Goal: Task Accomplishment & Management: Manage account settings

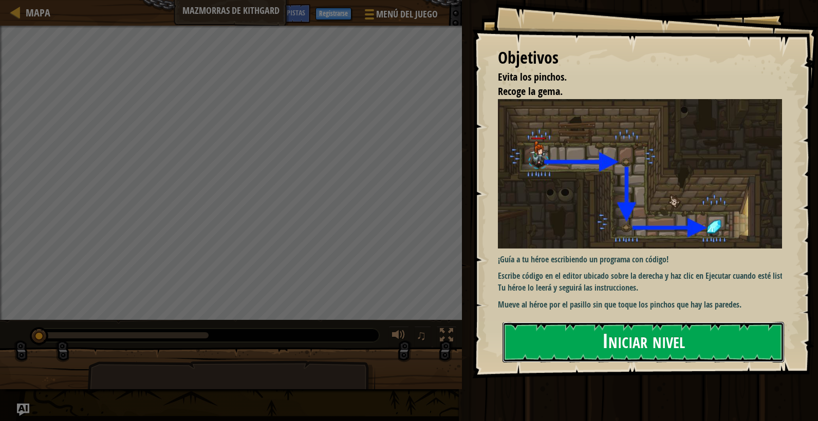
click at [611, 337] on button "Iniciar nivel" at bounding box center [642, 342] width 281 height 41
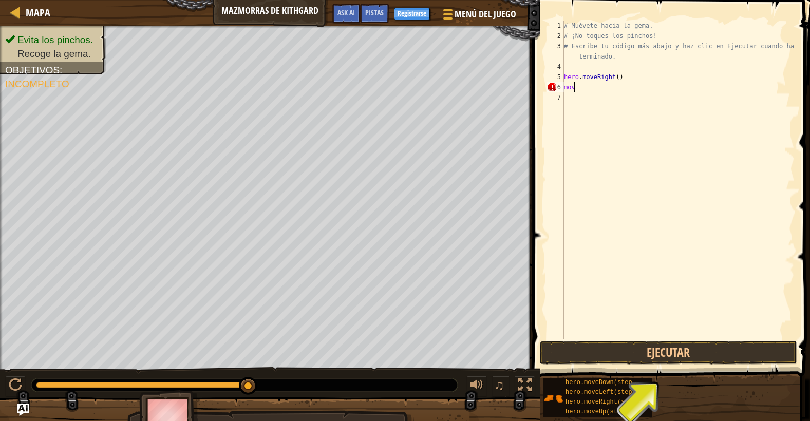
scroll to position [5, 0]
type textarea "m"
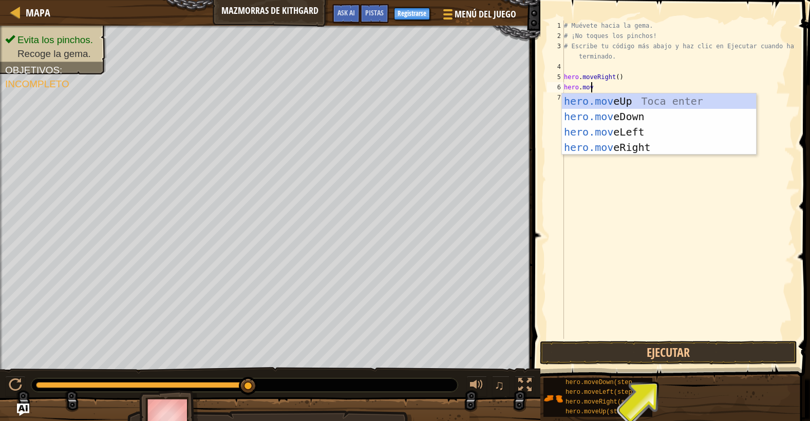
scroll to position [5, 2]
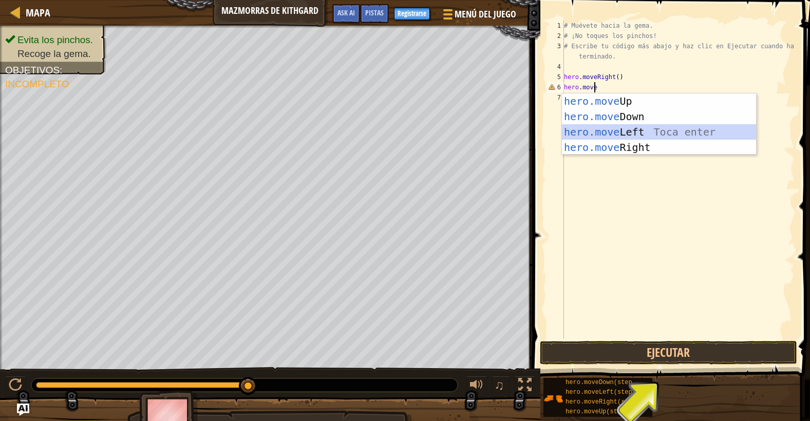
type textarea "hero.move+"
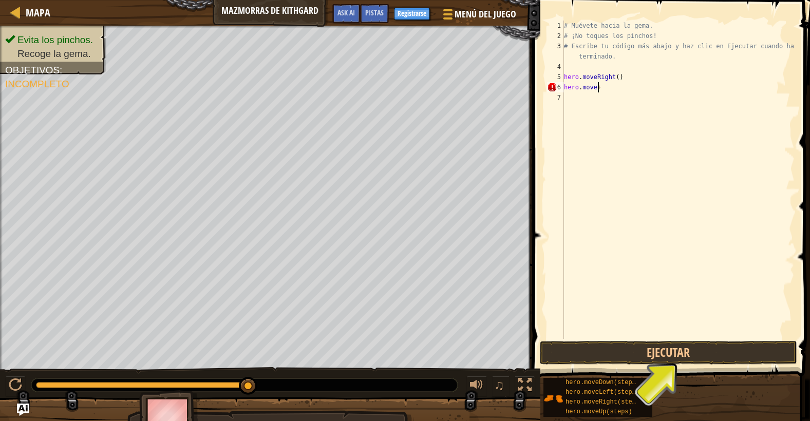
scroll to position [5, 0]
type textarea "hero.movel"
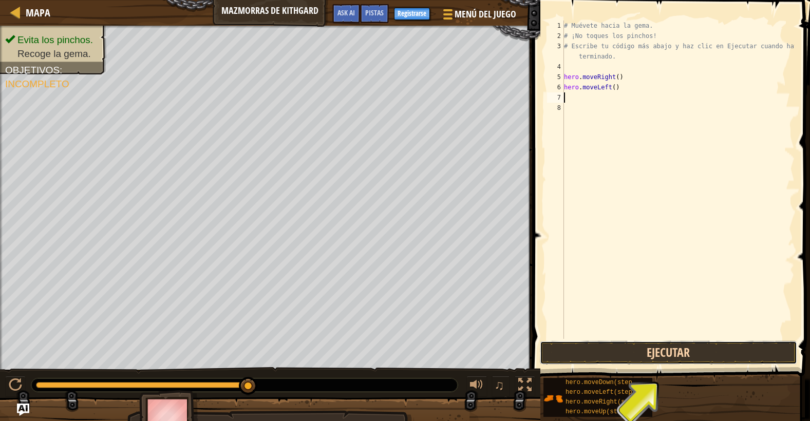
click at [586, 354] on button "Ejecutar" at bounding box center [668, 353] width 257 height 24
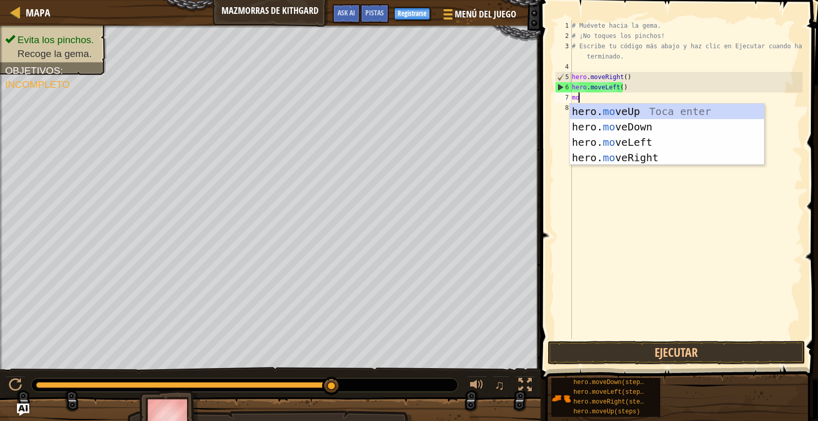
type textarea "m"
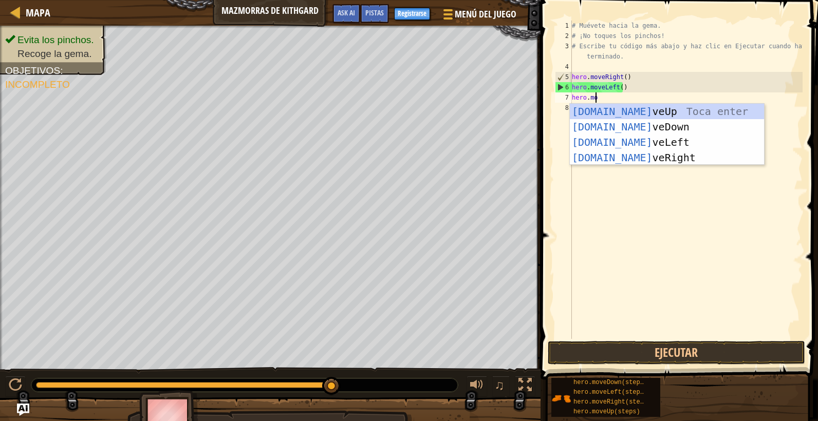
scroll to position [5, 2]
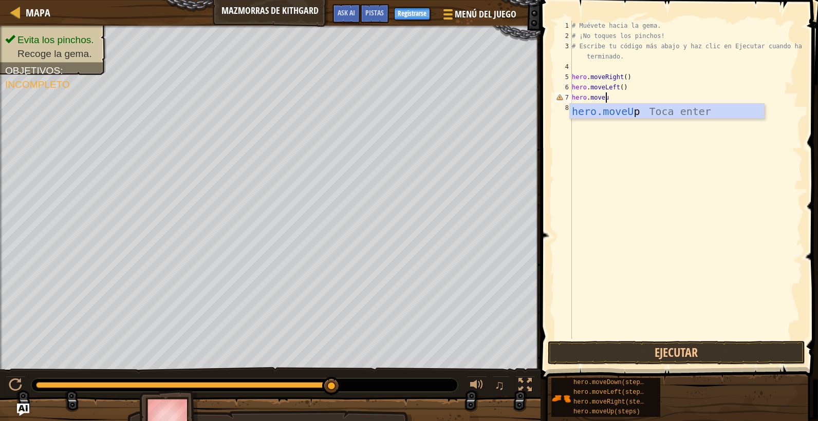
type textarea "hero.moveup"
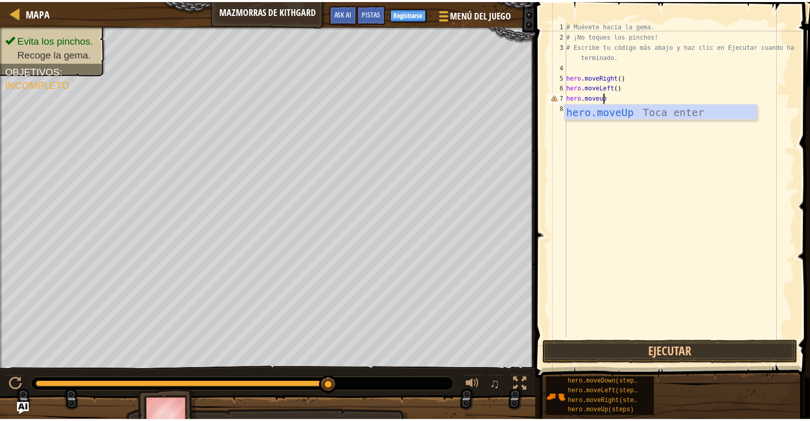
scroll to position [5, 0]
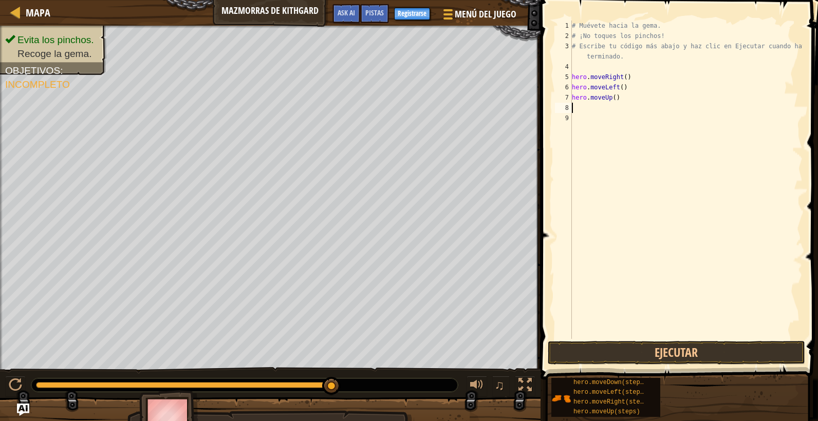
click at [664, 335] on div "# Muévete hacia la gema. # ¡No toques los pinchos! # Escribe tu código más abaj…" at bounding box center [686, 190] width 233 height 339
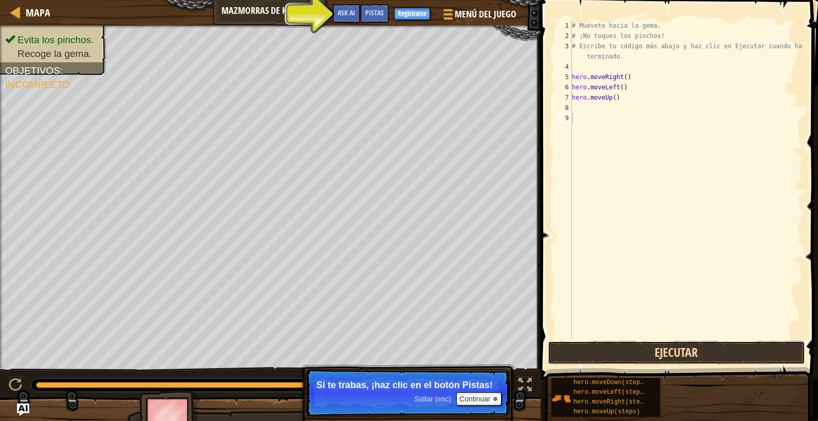
click at [616, 350] on button "Ejecutar" at bounding box center [675, 353] width 257 height 24
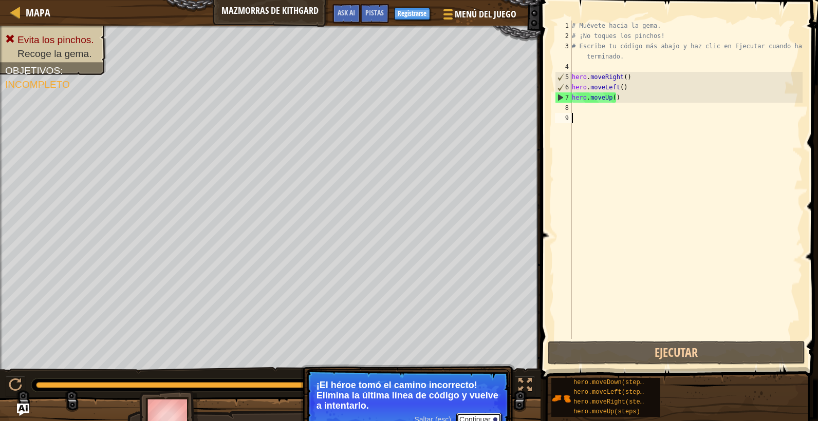
click at [471, 415] on button "Continuar" at bounding box center [478, 419] width 45 height 13
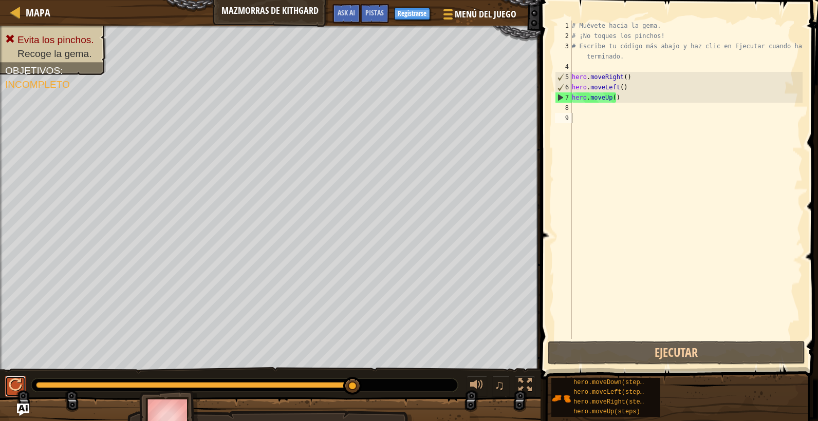
click at [15, 383] on div at bounding box center [15, 384] width 13 height 13
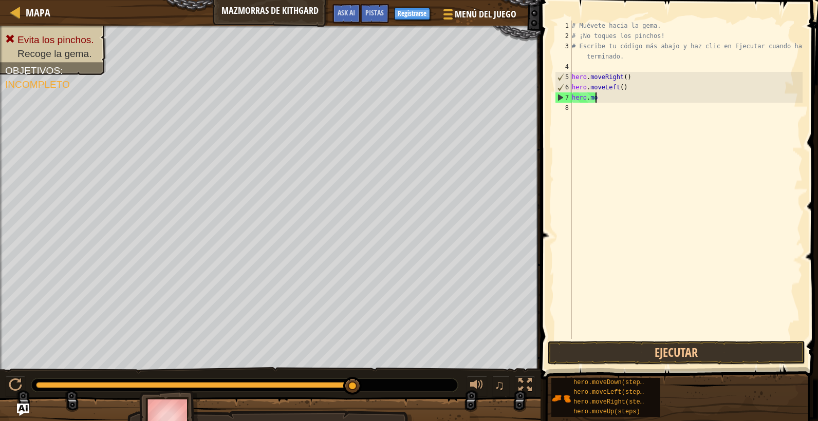
type textarea "h"
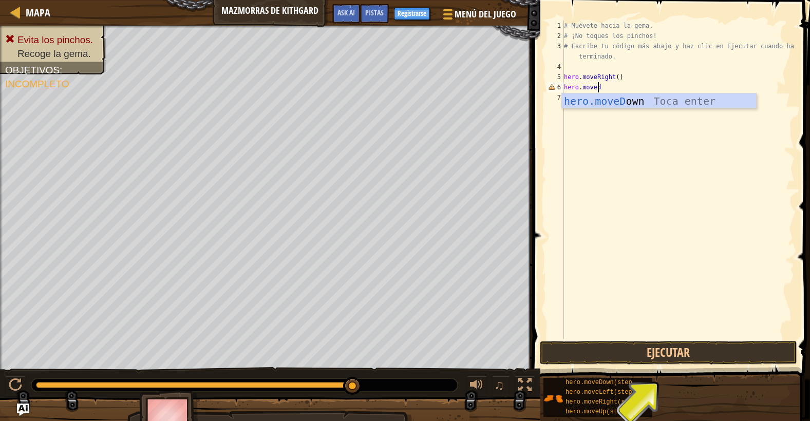
scroll to position [5, 3]
type textarea "hero.movedon"
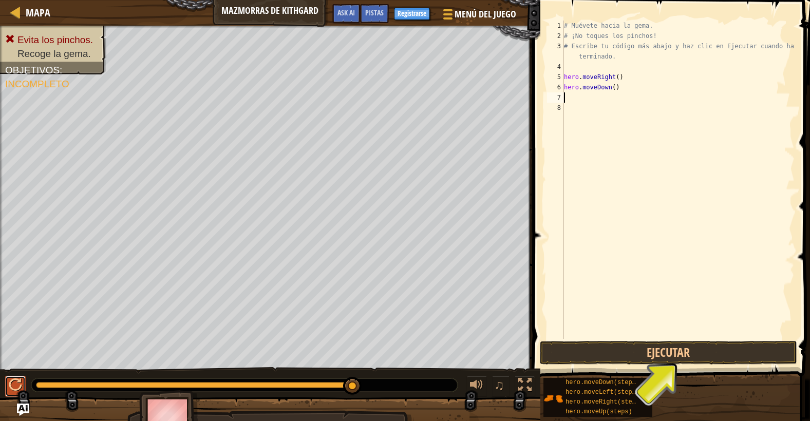
click at [11, 383] on div at bounding box center [15, 384] width 13 height 13
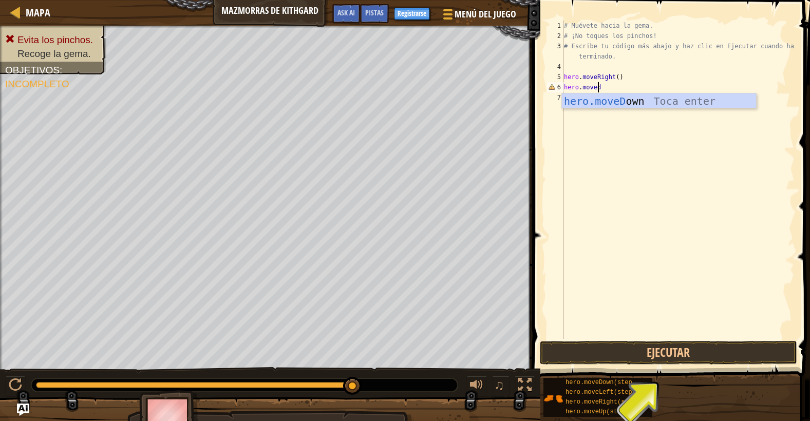
scroll to position [5, 3]
type textarea "hero.movedown"
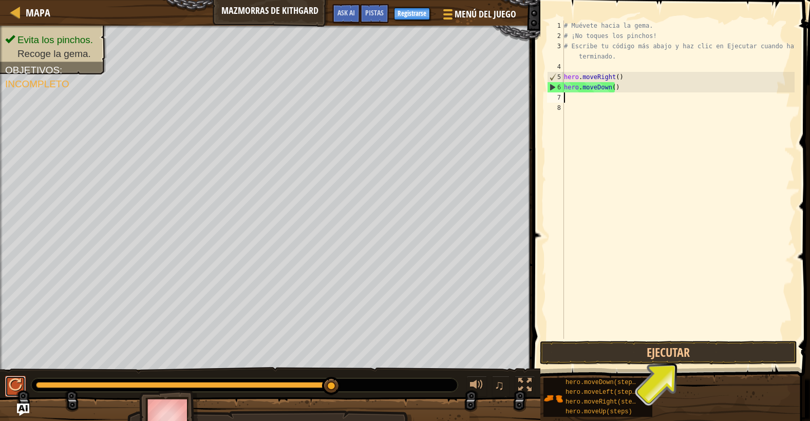
click at [12, 387] on div at bounding box center [15, 384] width 13 height 13
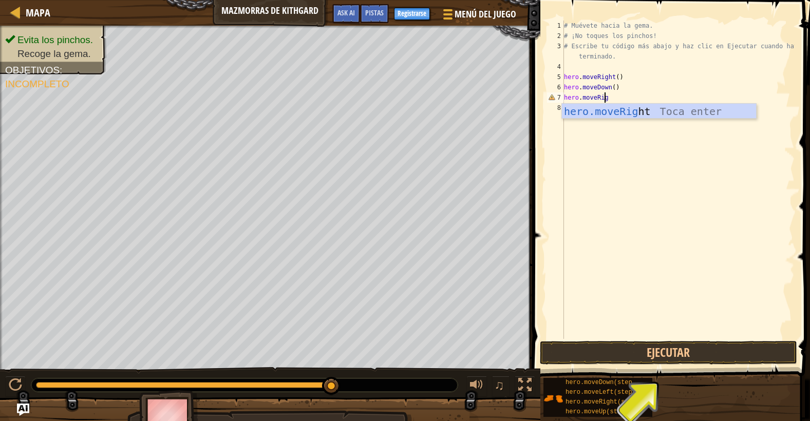
scroll to position [5, 3]
type textarea "hero.moveRight"
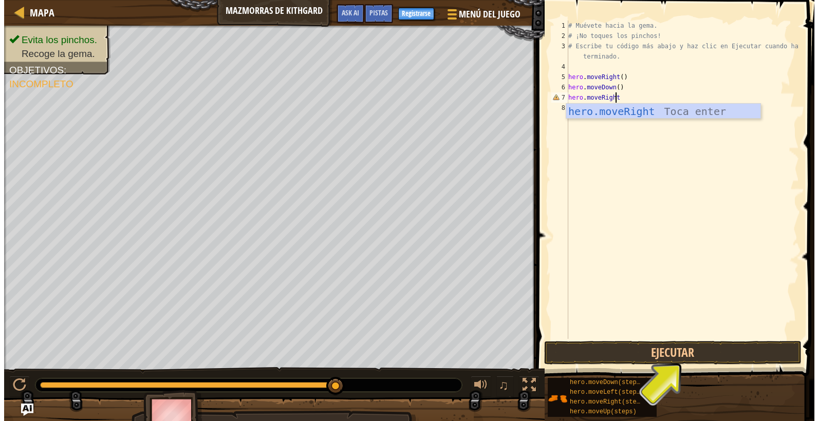
scroll to position [5, 0]
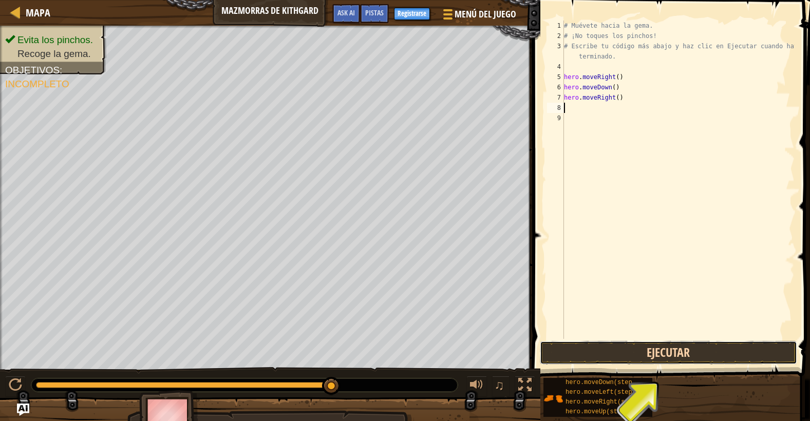
click at [607, 348] on button "Ejecutar" at bounding box center [668, 353] width 257 height 24
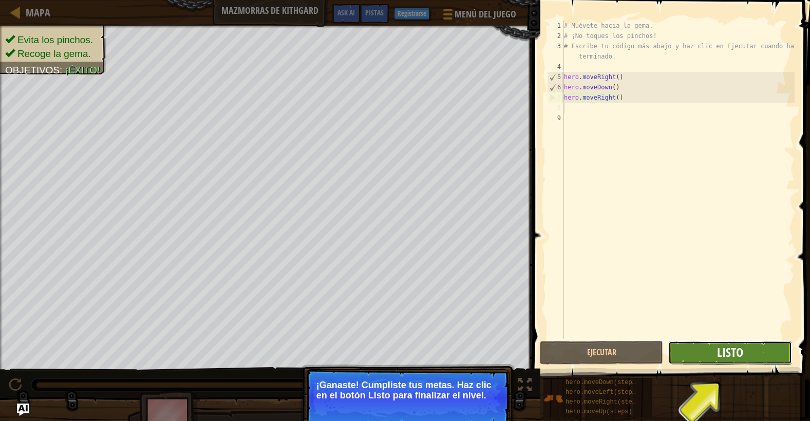
click at [727, 349] on span "Listo" at bounding box center [730, 352] width 26 height 16
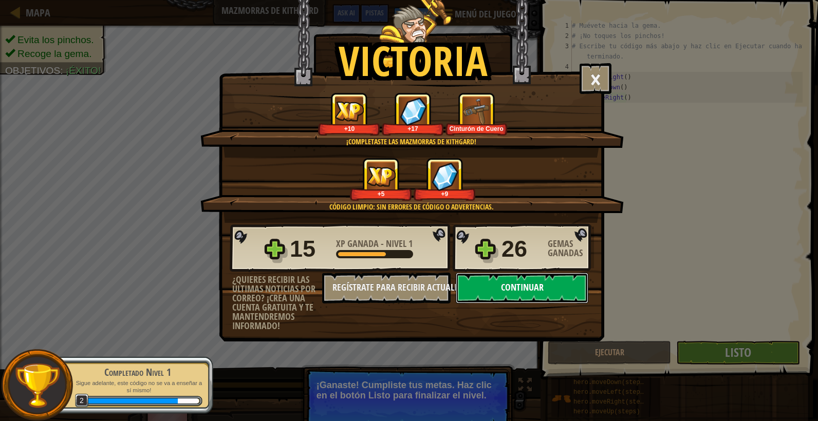
click at [517, 288] on button "Continuar" at bounding box center [522, 288] width 132 height 31
select select "es-419"
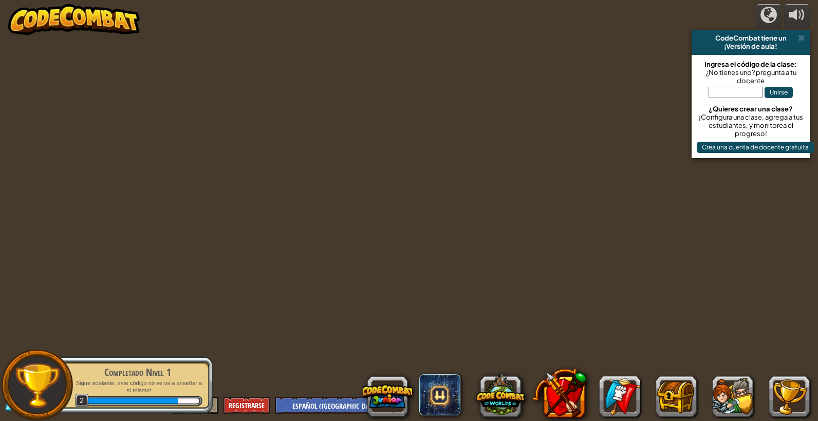
select select "es-419"
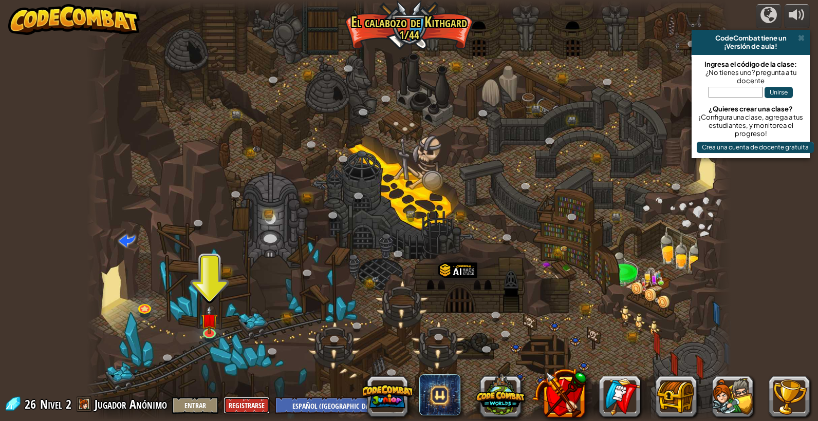
click at [238, 401] on button "Registrarse" at bounding box center [246, 405] width 46 height 17
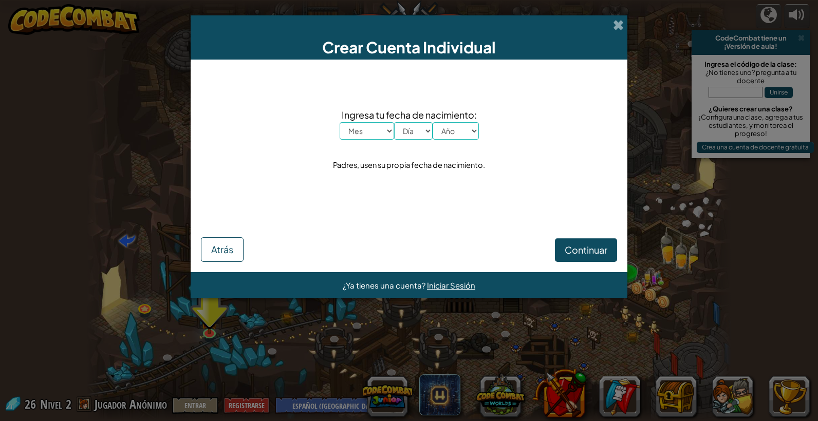
click at [369, 132] on select "Mes Enero Febrero Marzo Abril Mayo Junio Julio Agosto Septiembre Octubre Noviem…" at bounding box center [366, 130] width 54 height 17
select select "1"
click at [339, 122] on select "Mes Enero Febrero Marzo Abril Mayo Junio Julio Agosto Septiembre Octubre Noviem…" at bounding box center [366, 130] width 54 height 17
drag, startPoint x: 413, startPoint y: 134, endPoint x: 413, endPoint y: 140, distance: 6.2
click at [413, 134] on select "Día 1 2 3 4 5 6 7 8 9 10 11 12 13 14 15 16 17 18 19 20 21 22 23 24 25 26 27 28 …" at bounding box center [413, 130] width 39 height 17
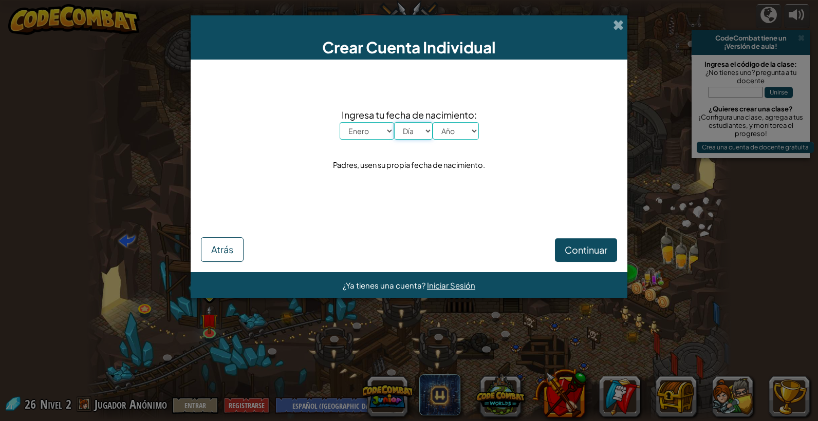
select select "17"
click at [394, 122] on select "Día 1 2 3 4 5 6 7 8 9 10 11 12 13 14 15 16 17 18 19 20 21 22 23 24 25 26 27 28 …" at bounding box center [413, 130] width 39 height 17
click at [465, 134] on select "Año 2025 2024 2023 2022 2021 2020 2019 2018 2017 2016 2015 2014 2013 2012 2011 …" at bounding box center [455, 130] width 46 height 17
select select "1995"
click at [432, 122] on select "Año 2025 2024 2023 2022 2021 2020 2019 2018 2017 2016 2015 2014 2013 2012 2011 …" at bounding box center [455, 130] width 46 height 17
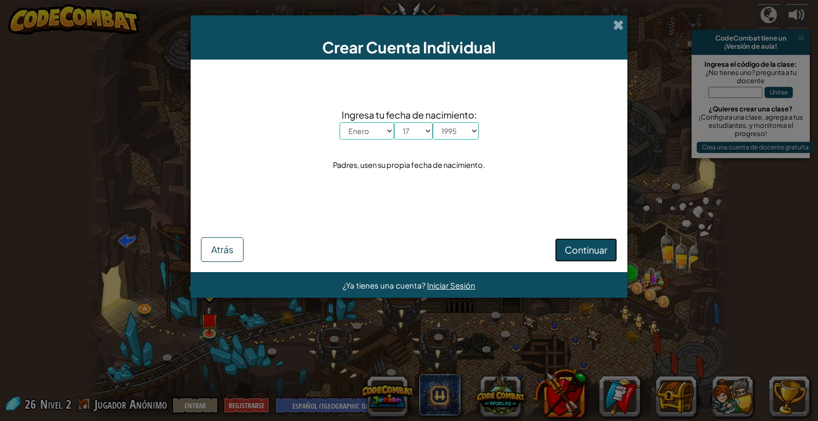
click at [607, 255] on button "Continuar" at bounding box center [586, 250] width 62 height 24
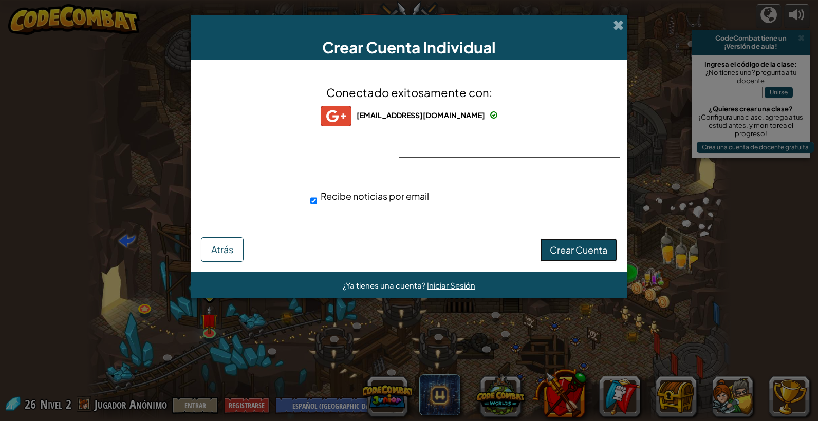
click at [577, 250] on span "Crear Cuenta" at bounding box center [579, 250] width 58 height 12
click at [618, 29] on span at bounding box center [618, 25] width 11 height 11
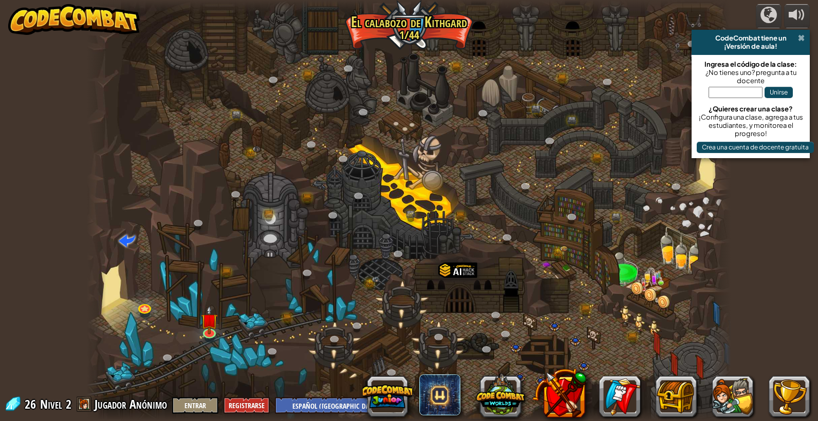
click at [802, 36] on span at bounding box center [801, 38] width 7 height 8
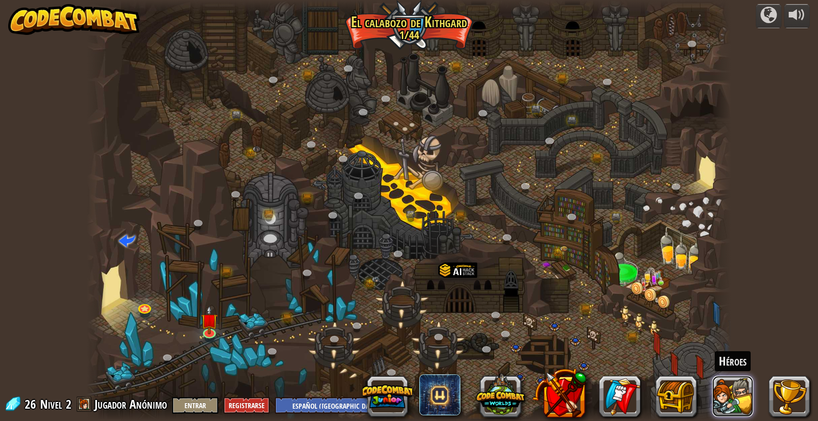
click at [732, 386] on button at bounding box center [732, 396] width 41 height 41
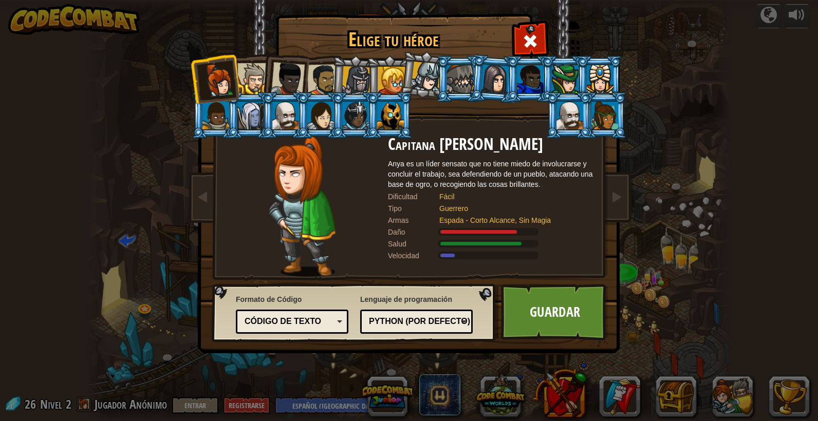
click at [320, 70] on div at bounding box center [323, 80] width 32 height 32
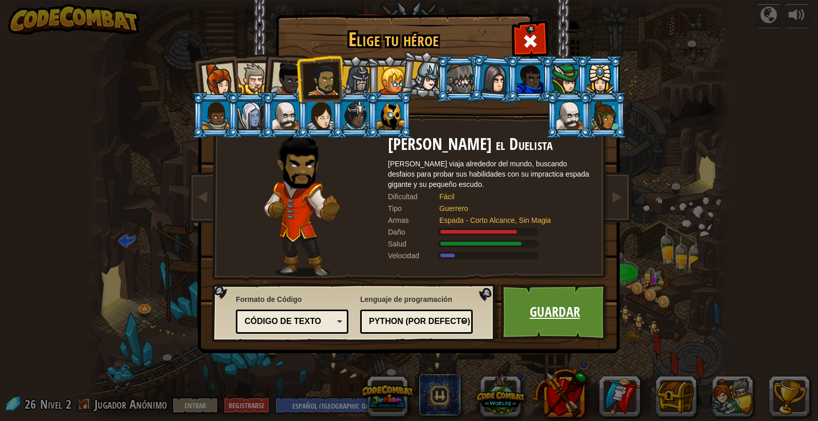
click at [550, 311] on link "Guardar" at bounding box center [554, 312] width 107 height 56
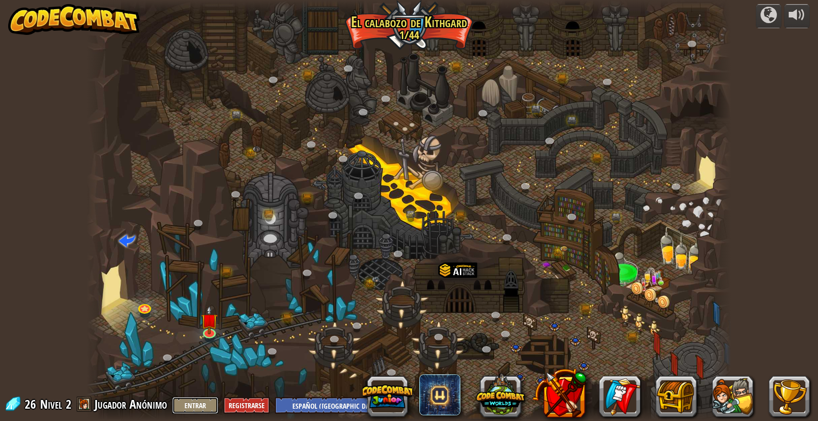
click at [204, 405] on button "Entrar" at bounding box center [195, 405] width 46 height 17
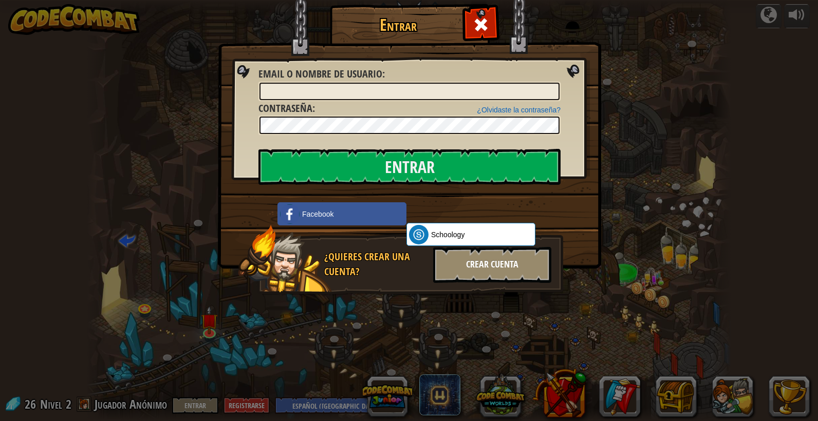
click at [461, 264] on div "Crear Cuenta" at bounding box center [492, 265] width 118 height 36
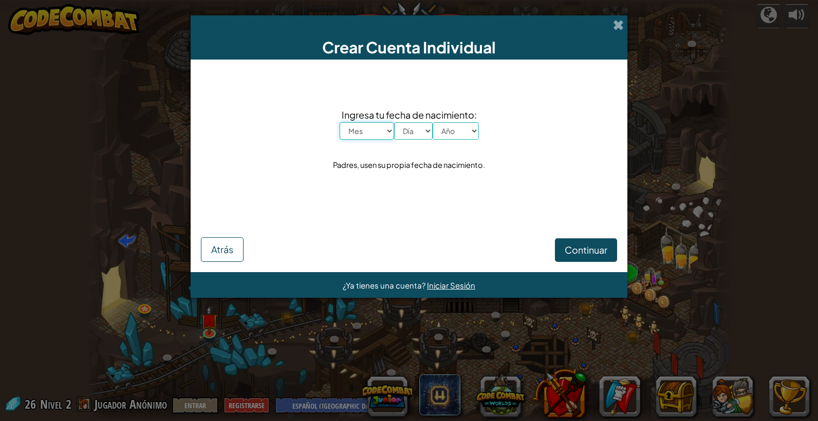
click at [371, 130] on select "Mes Enero Febrero Marzo Abril Mayo Junio Julio Agosto Septiembre Octubre Noviem…" at bounding box center [366, 130] width 54 height 17
select select "1"
click at [339, 122] on select "Mes Enero Febrero Marzo Abril Mayo Junio Julio Agosto Septiembre Octubre Noviem…" at bounding box center [366, 130] width 54 height 17
click at [436, 129] on select "Año 2025 2024 2023 2022 2021 2020 2019 2018 2017 2016 2015 2014 2013 2012 2011 …" at bounding box center [455, 130] width 46 height 17
click at [422, 132] on select "Día 1 2 3 4 5 6 7 8 9 10 11 12 13 14 15 16 17 18 19 20 21 22 23 24 25 26 27 28 …" at bounding box center [413, 130] width 39 height 17
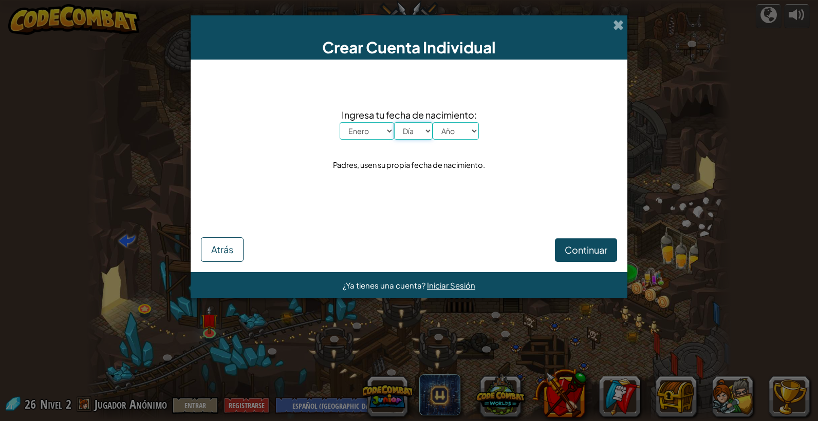
select select "15"
click at [394, 122] on select "Día 1 2 3 4 5 6 7 8 9 10 11 12 13 14 15 16 17 18 19 20 21 22 23 24 25 26 27 28 …" at bounding box center [413, 130] width 39 height 17
click at [468, 136] on select "Año 2025 2024 2023 2022 2021 2020 2019 2018 2017 2016 2015 2014 2013 2012 2011 …" at bounding box center [455, 130] width 46 height 17
select select "1995"
click at [432, 122] on select "Año 2025 2024 2023 2022 2021 2020 2019 2018 2017 2016 2015 2014 2013 2012 2011 …" at bounding box center [455, 130] width 46 height 17
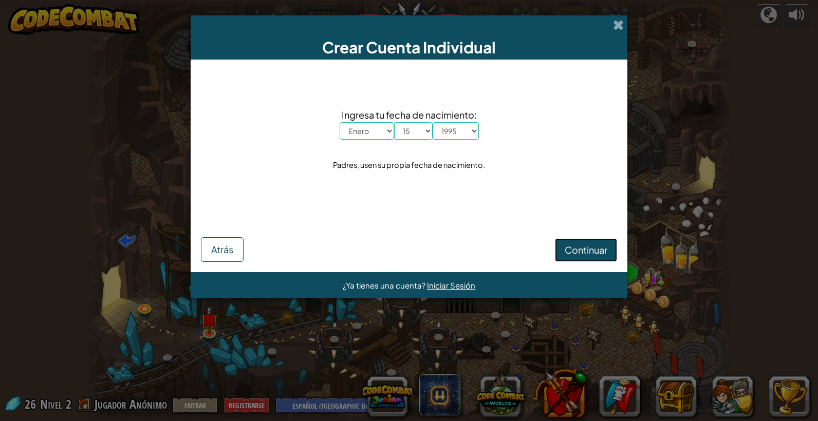
click at [580, 251] on span "Continuar" at bounding box center [585, 250] width 43 height 12
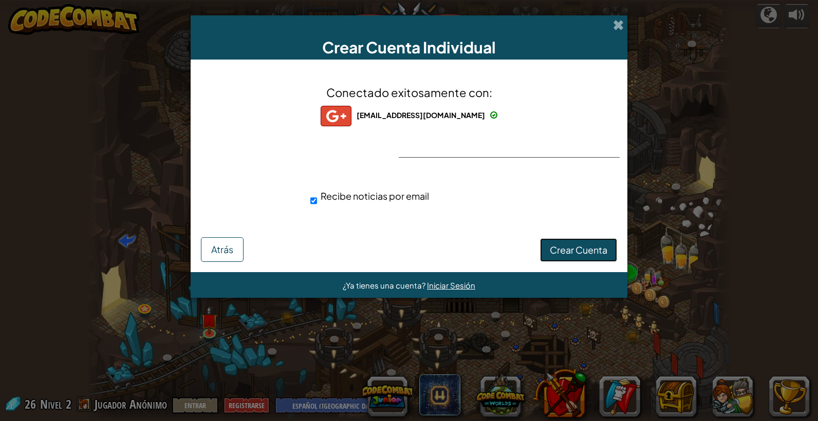
click at [583, 247] on span "Crear Cuenta" at bounding box center [579, 250] width 58 height 12
click at [315, 201] on input "Recibe noticias por email" at bounding box center [313, 201] width 7 height 21
checkbox input "false"
click at [570, 252] on button "Crear Cuenta" at bounding box center [578, 250] width 77 height 24
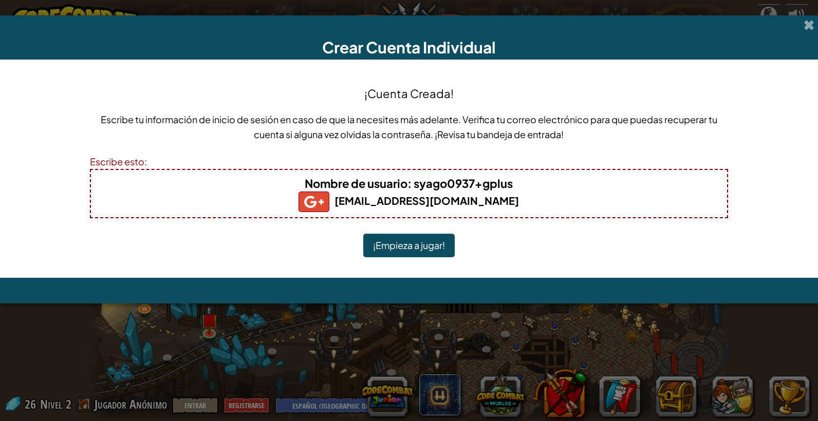
click at [418, 246] on button "¡Empieza a jugar!" at bounding box center [408, 246] width 91 height 24
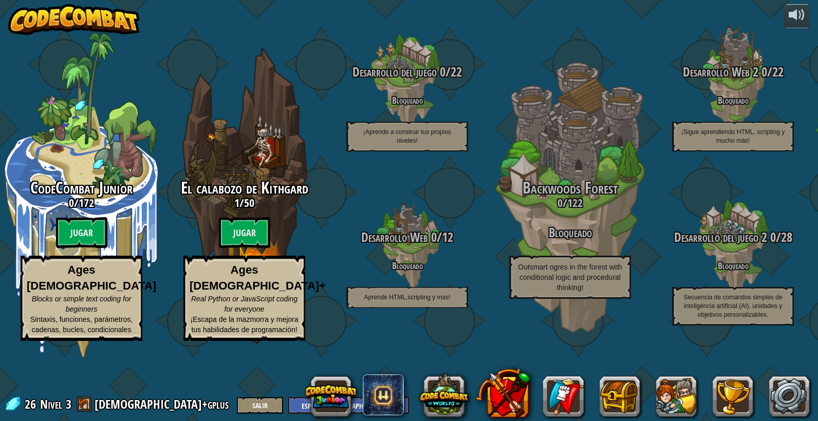
select select "es-419"
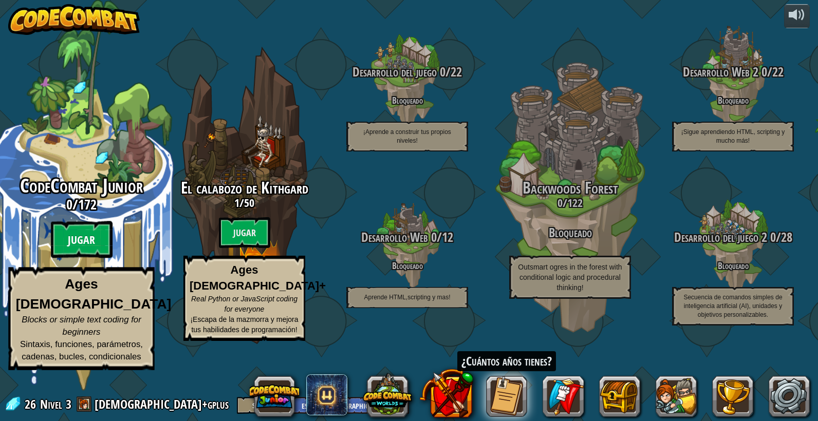
click at [74, 258] on btn "Jugar" at bounding box center [82, 239] width 62 height 37
select select "es-419"
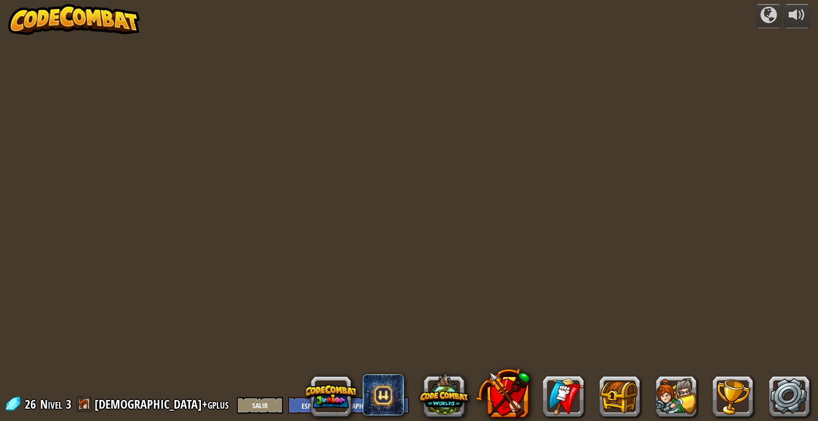
select select "es-419"
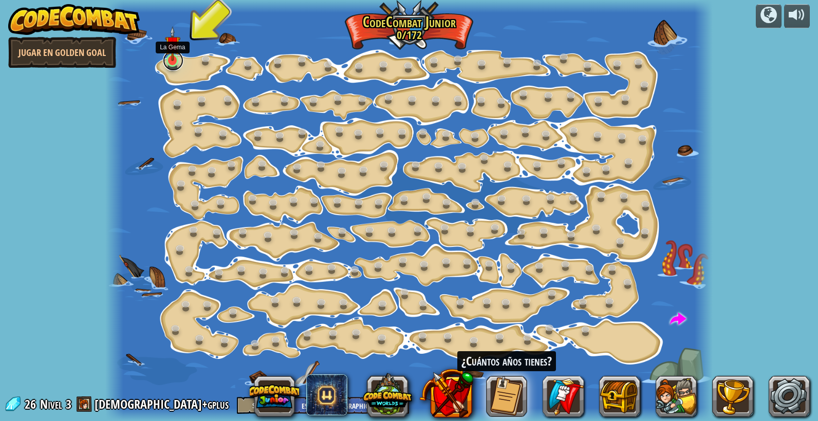
click at [173, 64] on link at bounding box center [173, 60] width 21 height 21
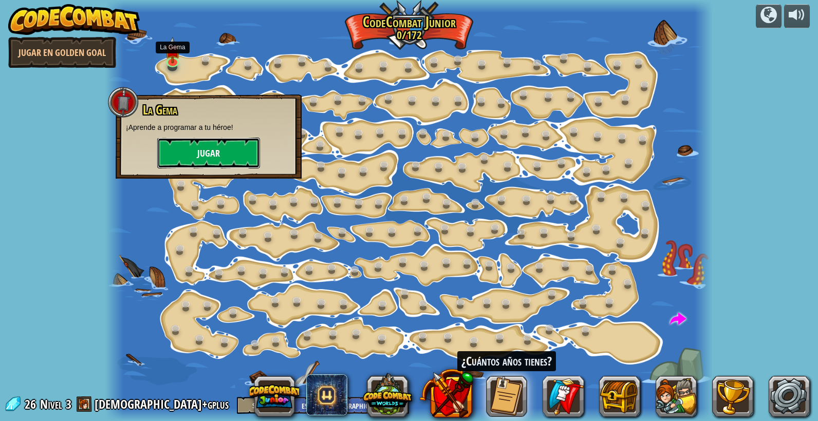
click at [192, 153] on button "Jugar" at bounding box center [208, 153] width 103 height 31
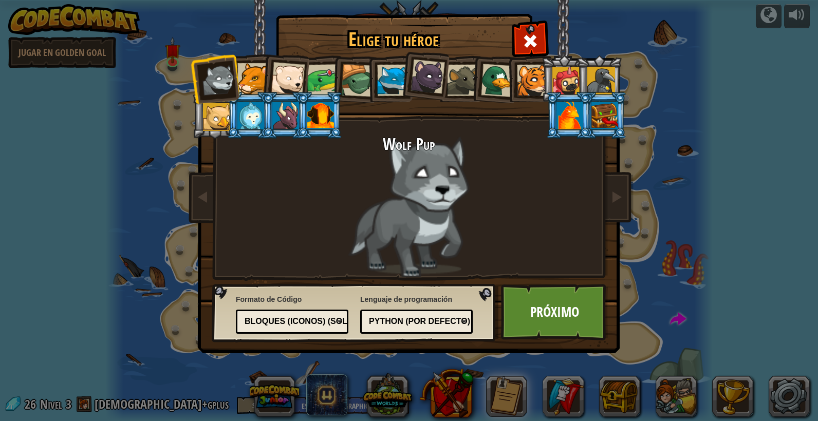
click at [497, 86] on div at bounding box center [497, 80] width 33 height 33
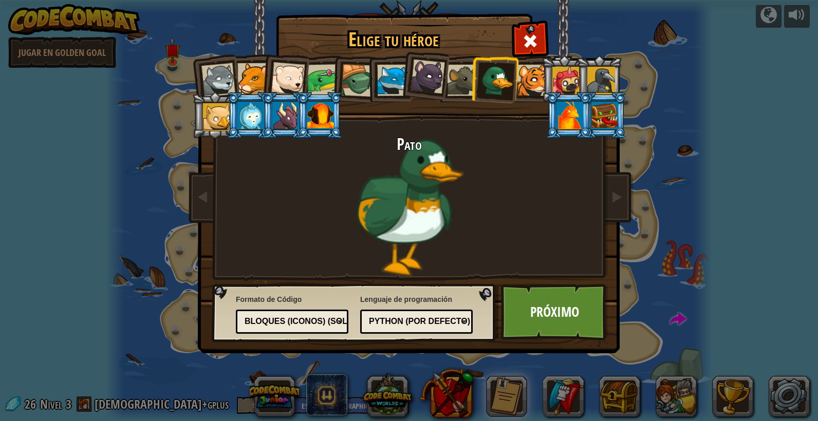
click at [283, 320] on div "Bloques (iconos) (Solo Junior)" at bounding box center [288, 322] width 89 height 12
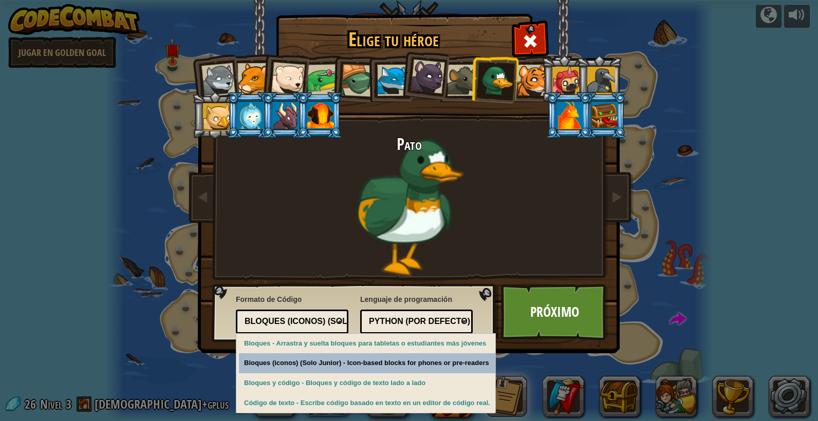
click at [349, 361] on div "Elige tu héroe 26 Wolf Pup Cougar Polar Bear Cub Frog Tortuga Blue Fox Panterit…" at bounding box center [409, 210] width 818 height 421
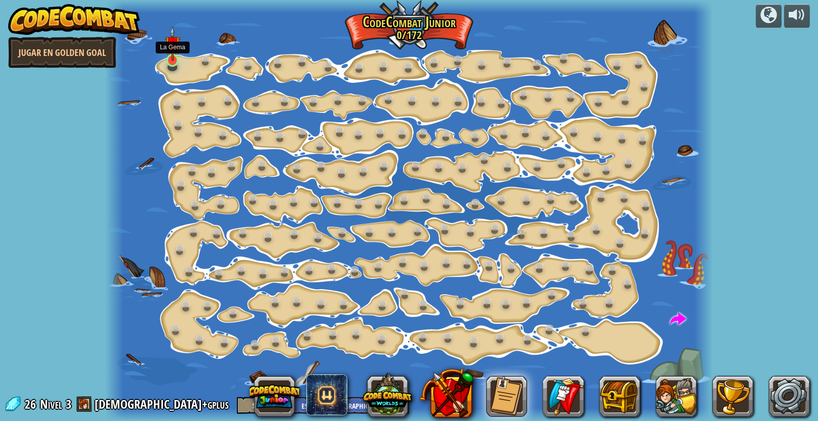
click at [168, 60] on img at bounding box center [172, 43] width 15 height 35
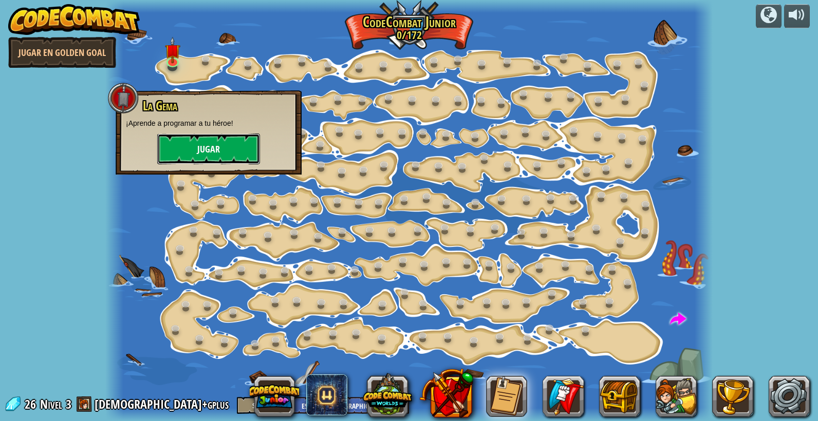
click at [229, 143] on button "Jugar" at bounding box center [208, 149] width 103 height 31
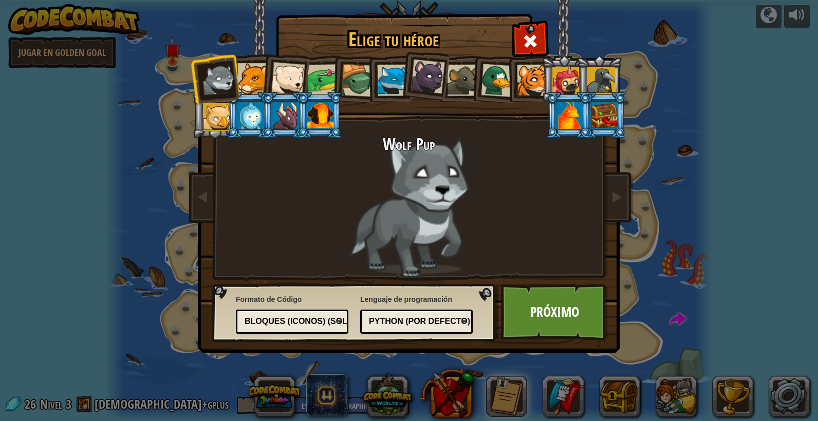
click at [496, 74] on div at bounding box center [497, 80] width 33 height 33
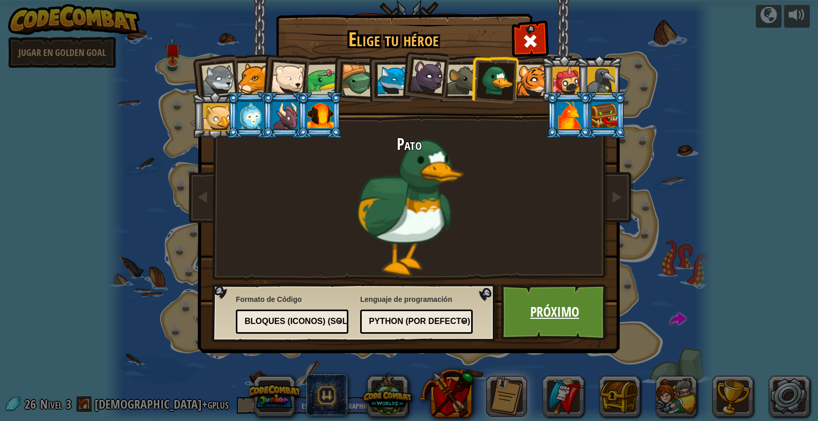
click at [545, 314] on link "Próximo" at bounding box center [554, 312] width 107 height 56
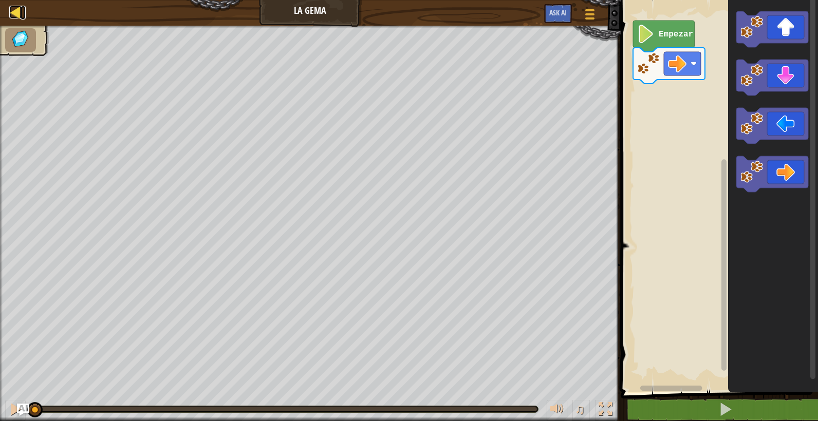
click at [21, 15] on div at bounding box center [15, 12] width 13 height 13
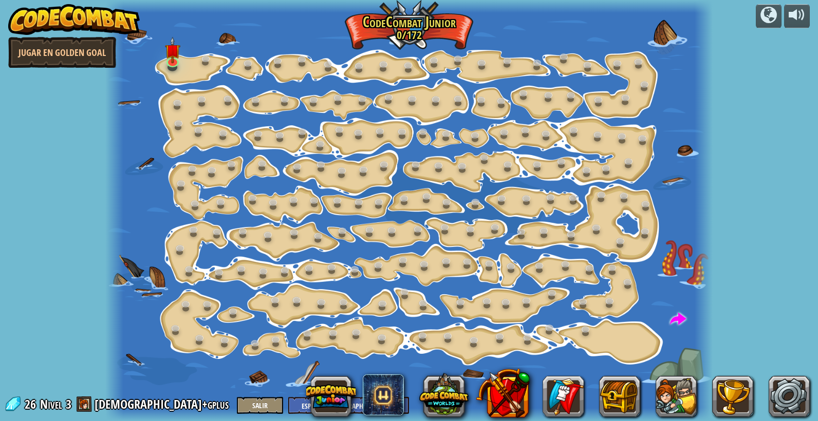
select select "es-419"
click at [167, 60] on img at bounding box center [172, 43] width 15 height 35
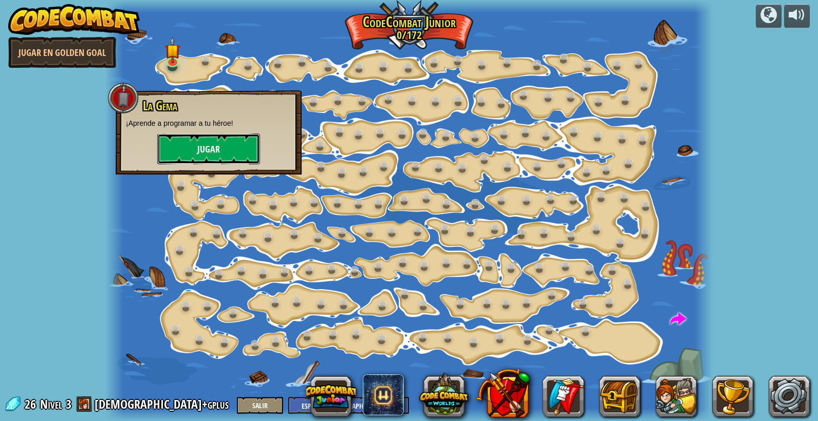
click at [224, 151] on button "Jugar" at bounding box center [208, 149] width 103 height 31
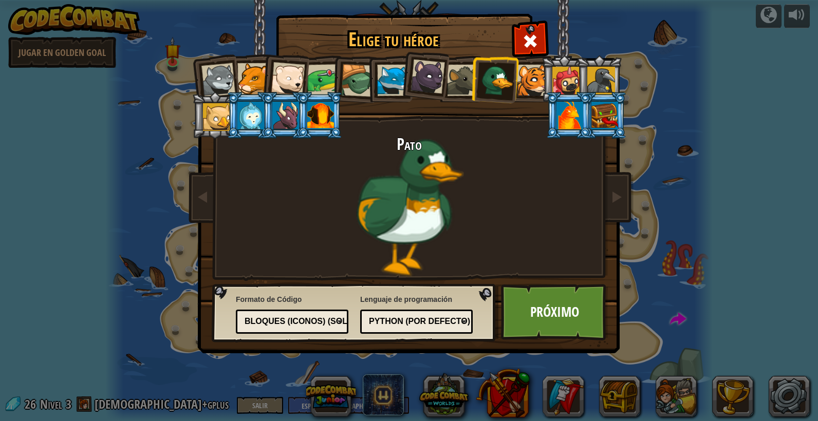
click at [314, 322] on div "Bloques (iconos) (Solo Junior)" at bounding box center [288, 322] width 89 height 12
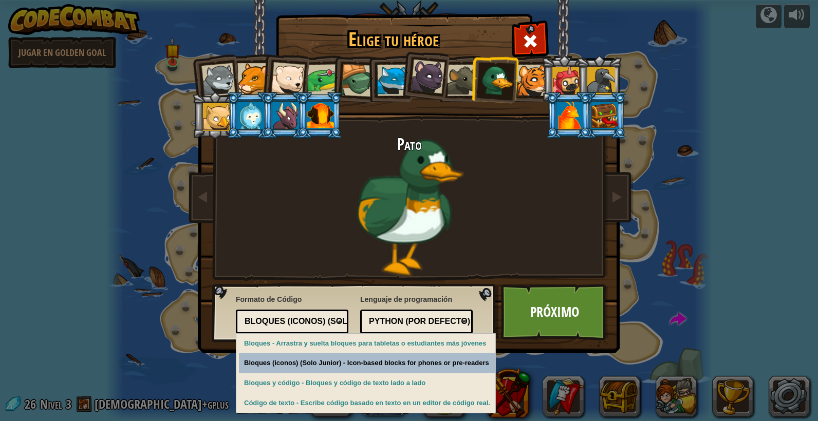
click at [312, 362] on div "Elige tu héroe 26 Wolf Pup Cougar Polar Bear Cub Frog Tortuga Blue Fox Panterit…" at bounding box center [409, 210] width 818 height 421
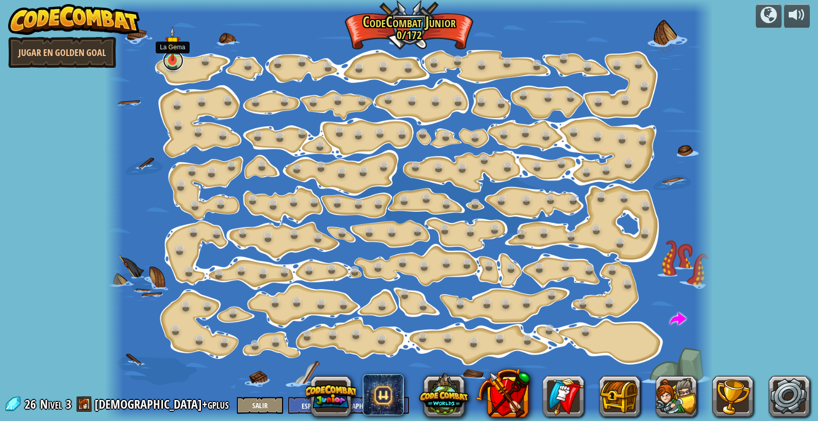
click at [173, 62] on link at bounding box center [173, 60] width 21 height 21
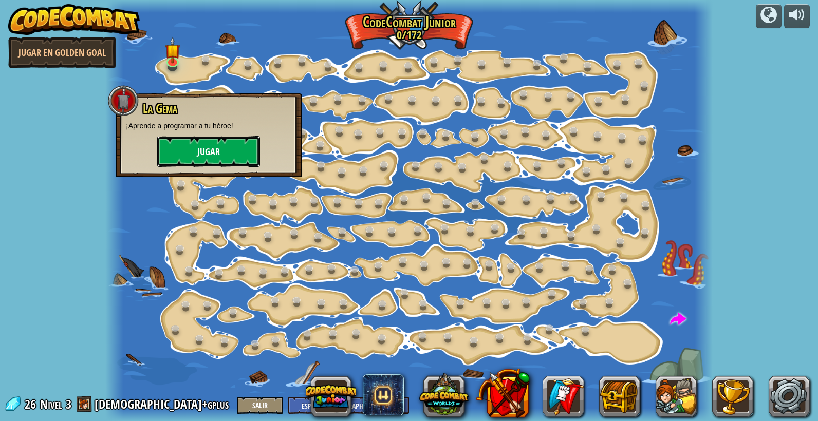
click at [214, 146] on button "Jugar" at bounding box center [208, 151] width 103 height 31
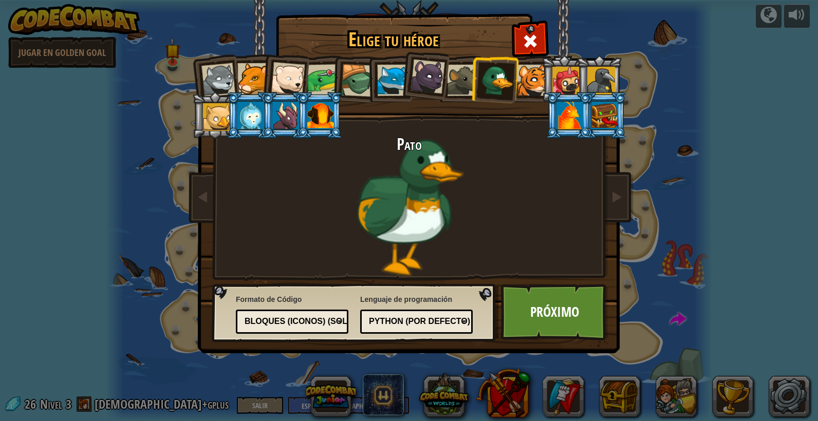
click at [333, 323] on div "Bloques (iconos) (Solo Junior)" at bounding box center [288, 322] width 89 height 12
click at [543, 317] on link "Próximo" at bounding box center [554, 312] width 107 height 56
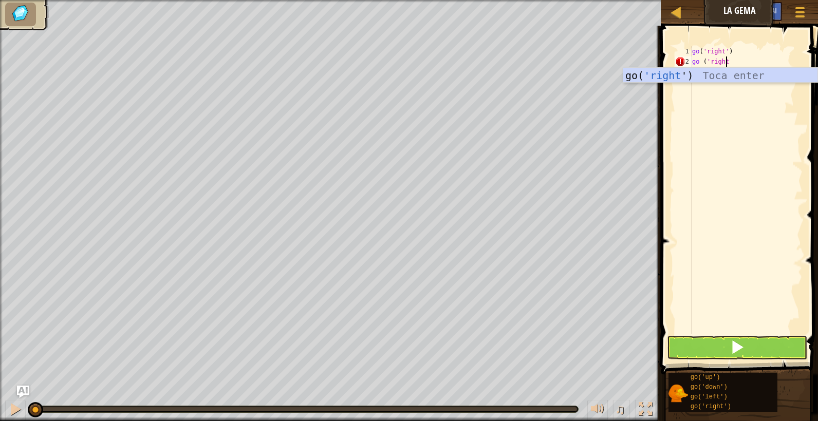
scroll to position [5, 3]
type textarea "go ('right')"
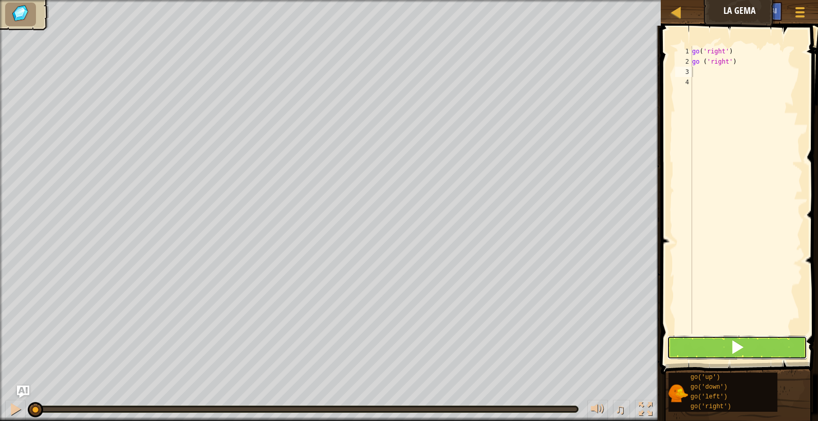
click at [721, 342] on button at bounding box center [737, 348] width 140 height 24
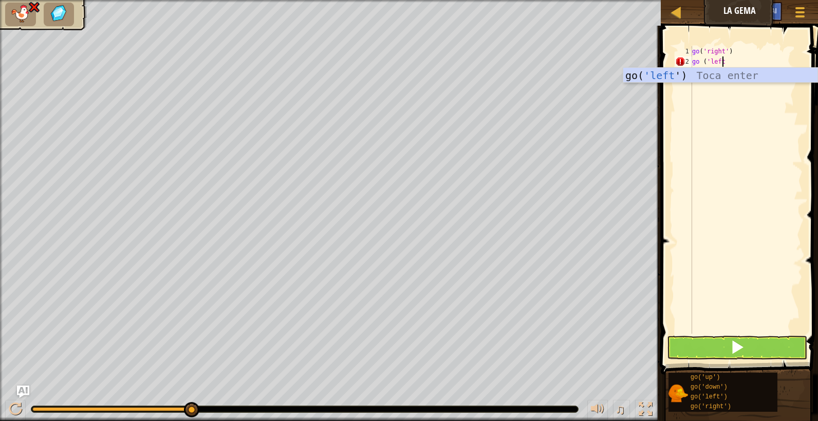
scroll to position [5, 3]
type textarea "go ('left')"
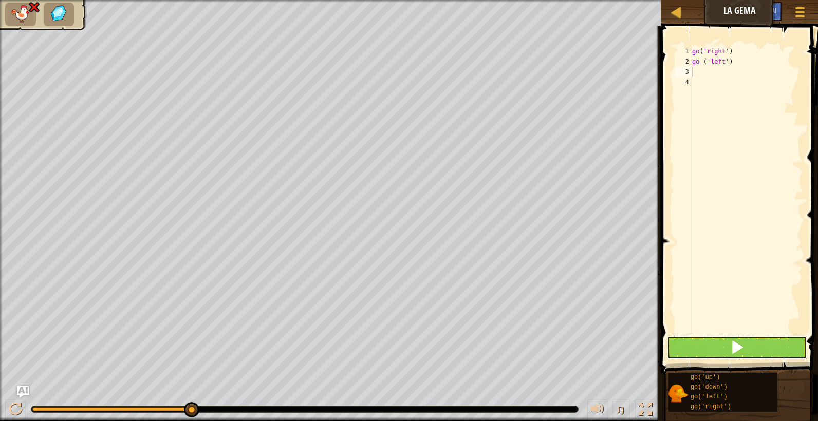
click at [696, 343] on button at bounding box center [737, 348] width 140 height 24
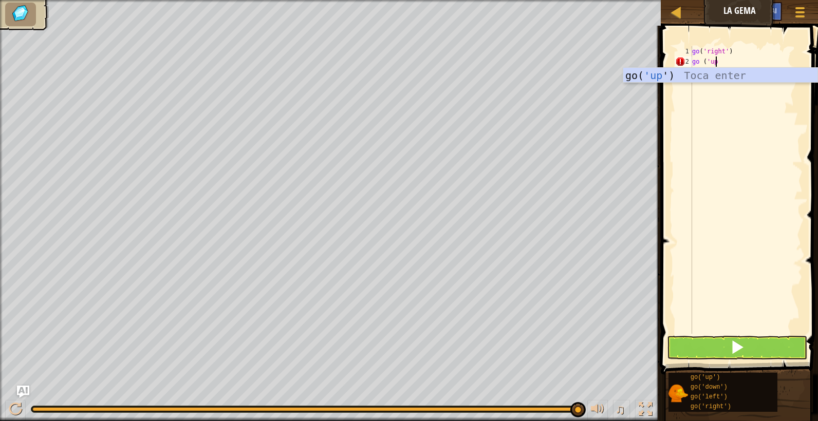
scroll to position [5, 2]
type textarea "go ('up')"
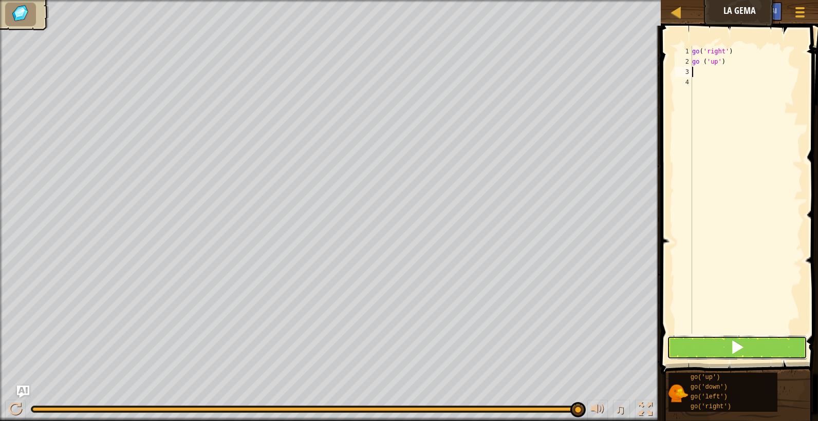
click at [731, 344] on span at bounding box center [737, 347] width 14 height 14
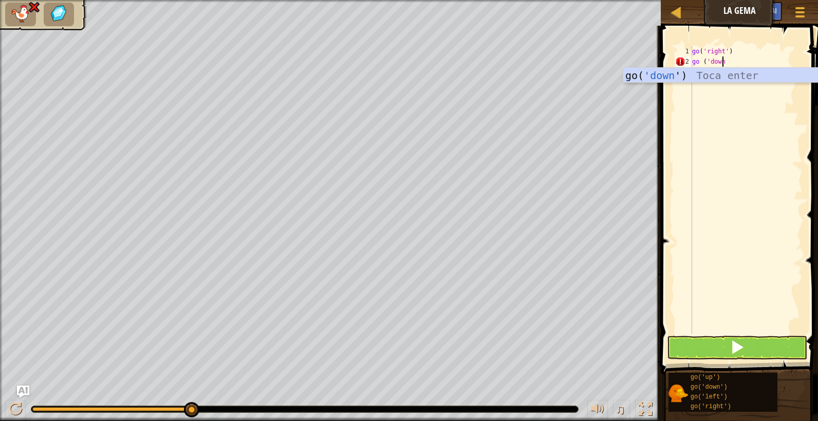
scroll to position [5, 3]
type textarea "go ('down')"
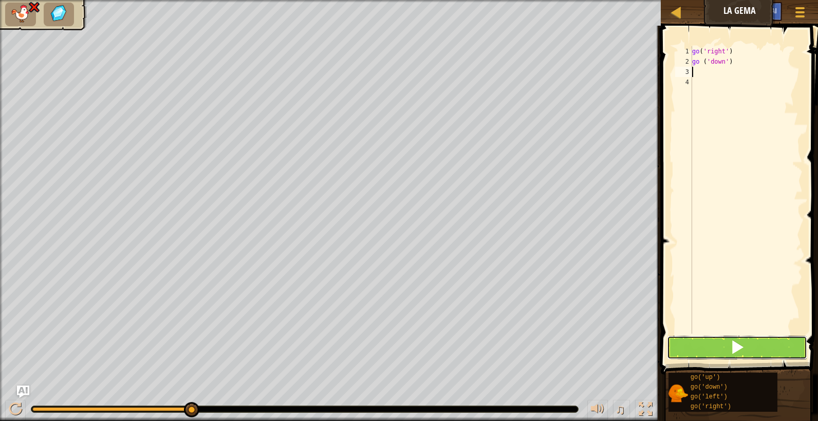
click at [731, 350] on span at bounding box center [737, 347] width 14 height 14
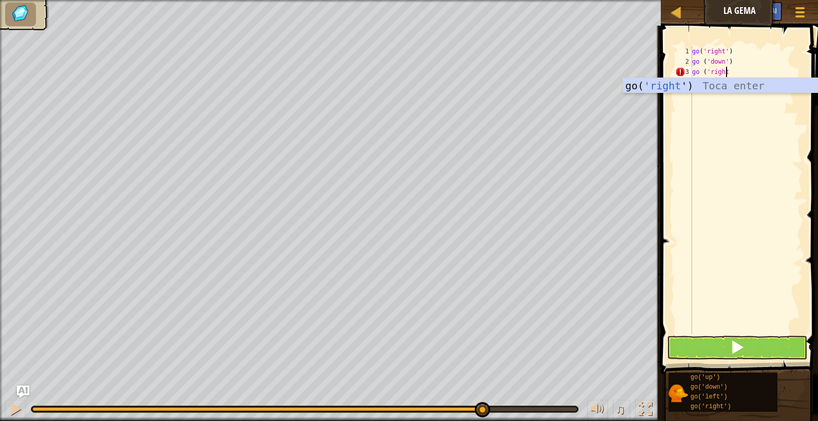
scroll to position [5, 3]
type textarea "go ('right')"
click at [743, 349] on span at bounding box center [737, 347] width 14 height 14
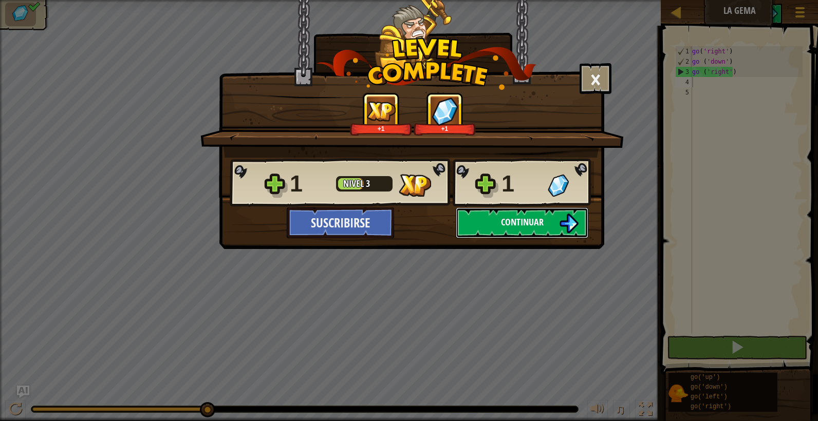
click at [474, 229] on button "Continuar" at bounding box center [522, 222] width 132 height 31
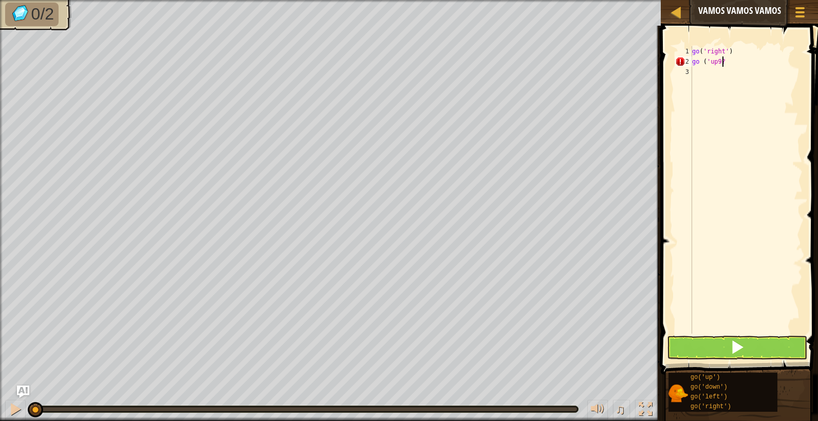
scroll to position [5, 2]
type textarea "go ('up')"
type textarea "go ('"
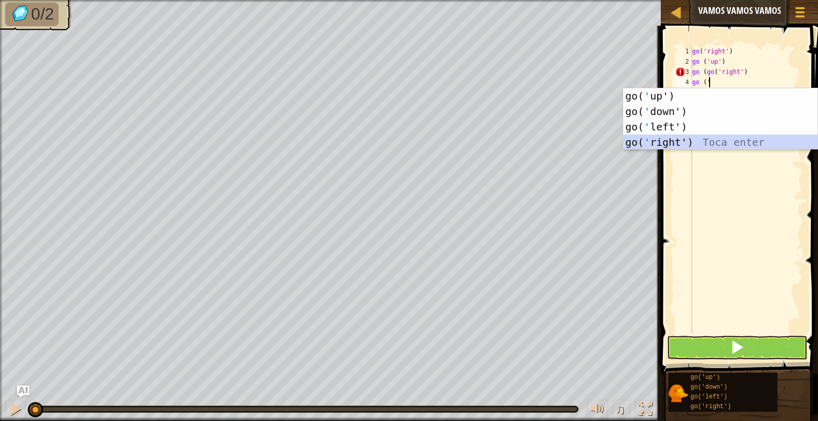
scroll to position [5, 0]
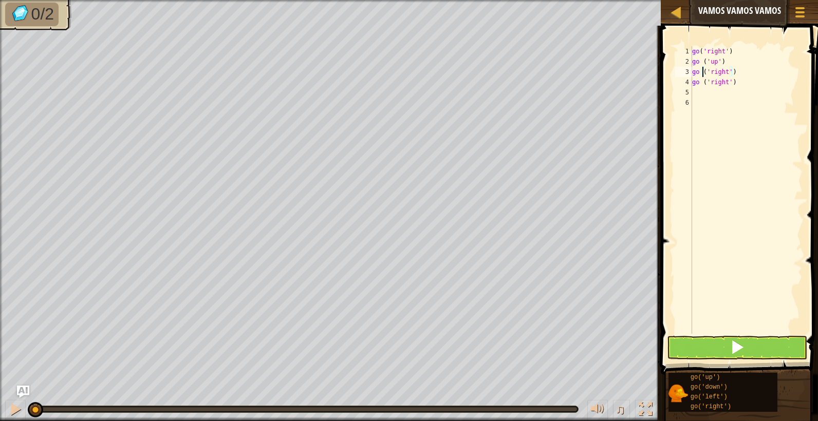
type textarea "go ('right')"
click at [694, 338] on button at bounding box center [737, 348] width 140 height 24
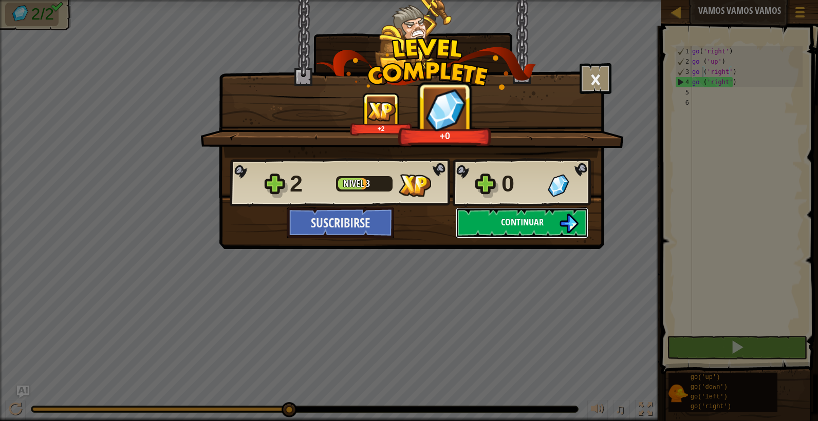
click at [536, 221] on span "Continuar" at bounding box center [522, 222] width 43 height 13
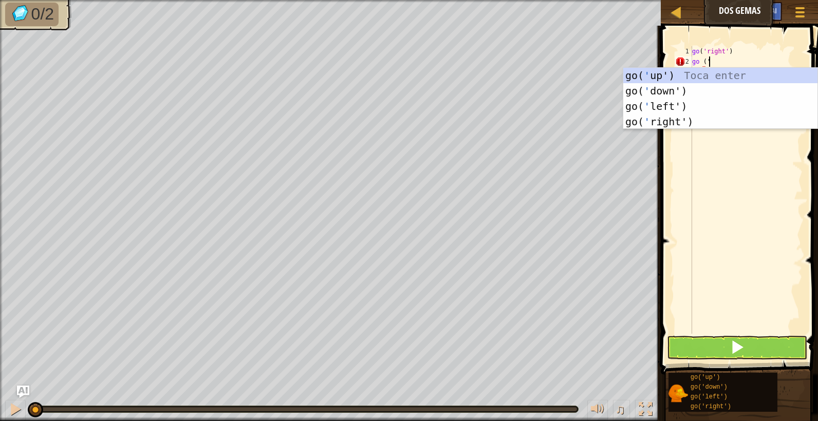
scroll to position [5, 1]
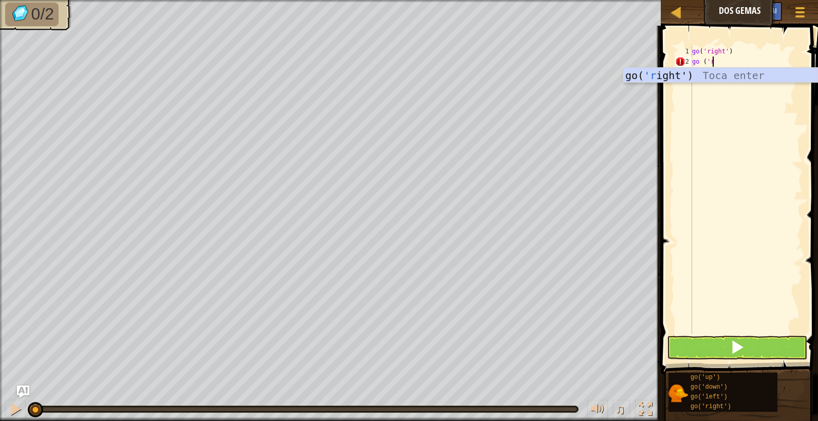
type textarea "go ('ri"
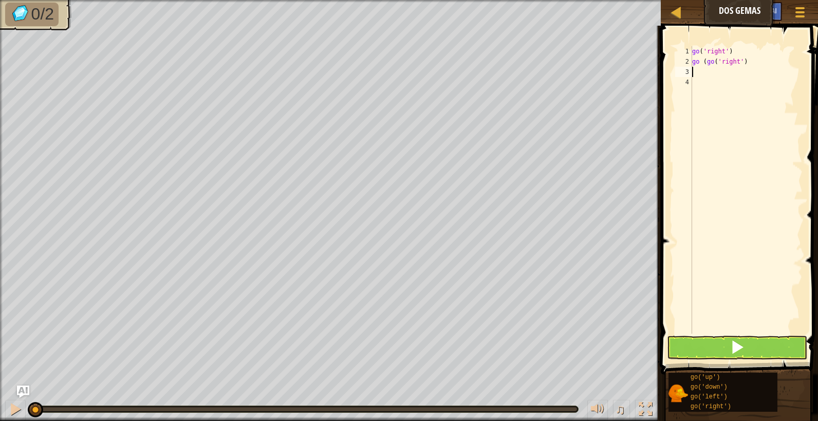
scroll to position [5, 0]
type textarea "go ('"
type textarea "go ('r"
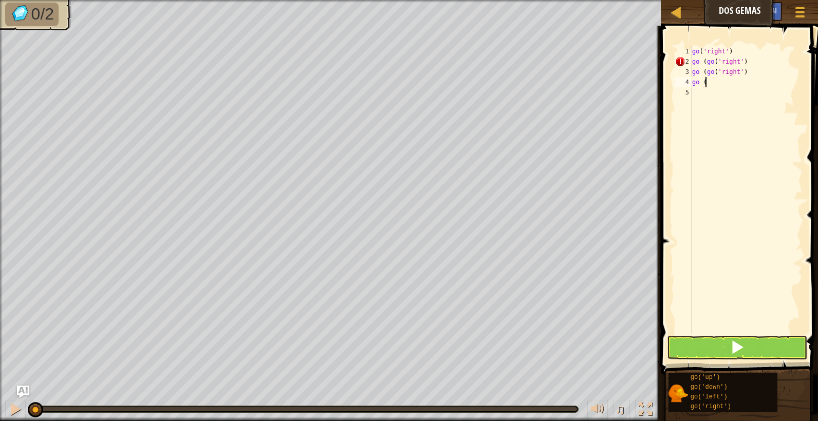
type textarea "go ('"
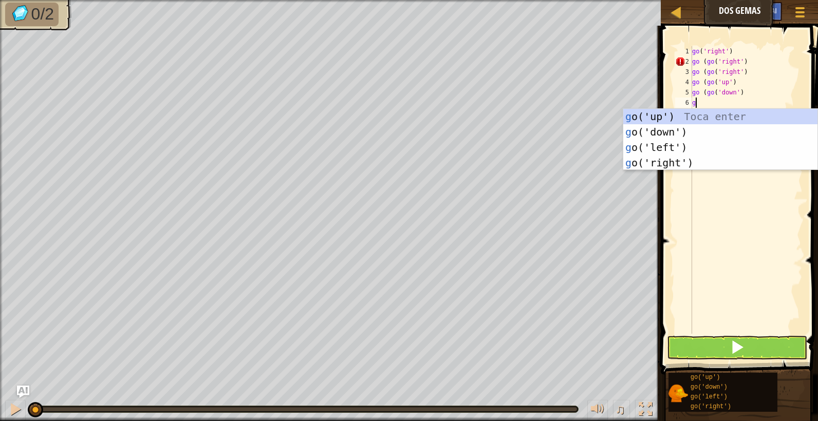
type textarea "go"
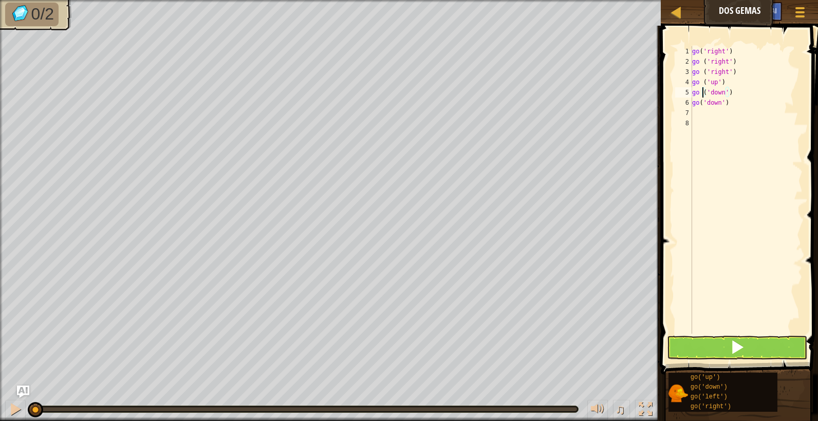
type textarea "go ('down')"
click at [710, 344] on button at bounding box center [737, 348] width 140 height 24
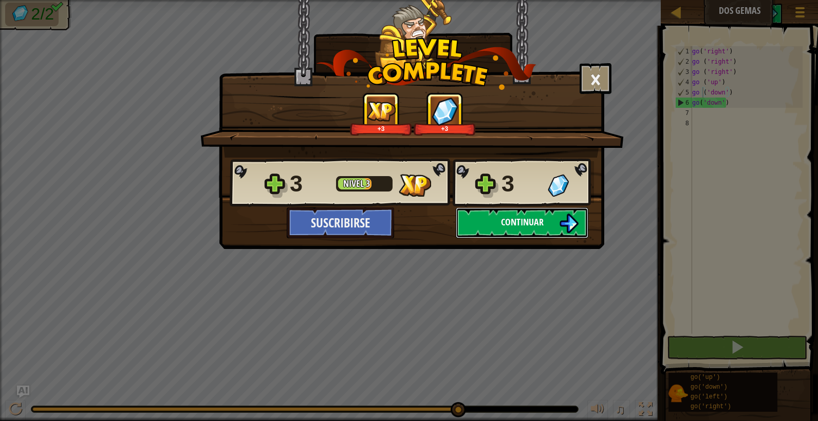
click at [536, 222] on span "Continuar" at bounding box center [522, 222] width 43 height 13
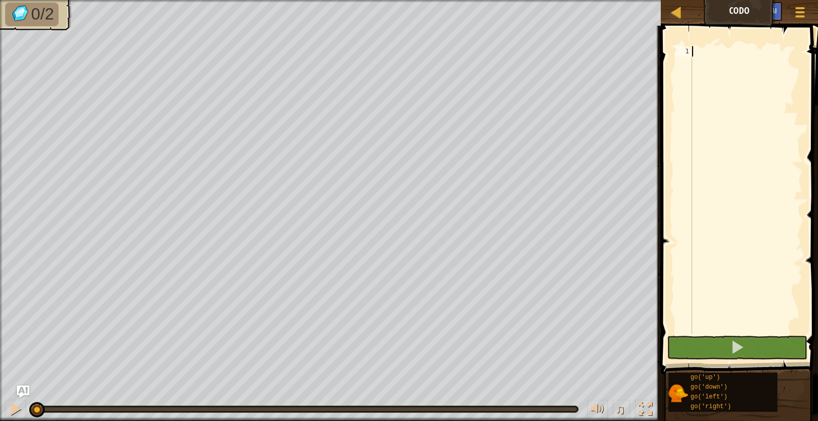
type textarea "g"
click at [714, 346] on button at bounding box center [737, 348] width 140 height 24
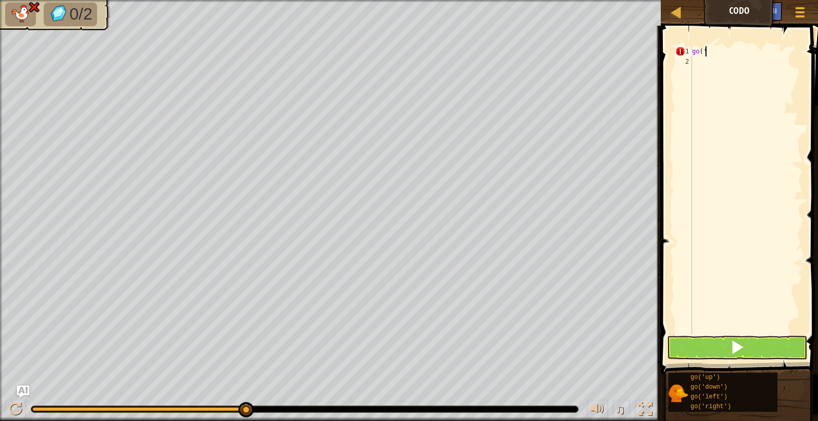
type textarea "go('do"
type textarea "go"
click at [720, 356] on button at bounding box center [737, 348] width 140 height 24
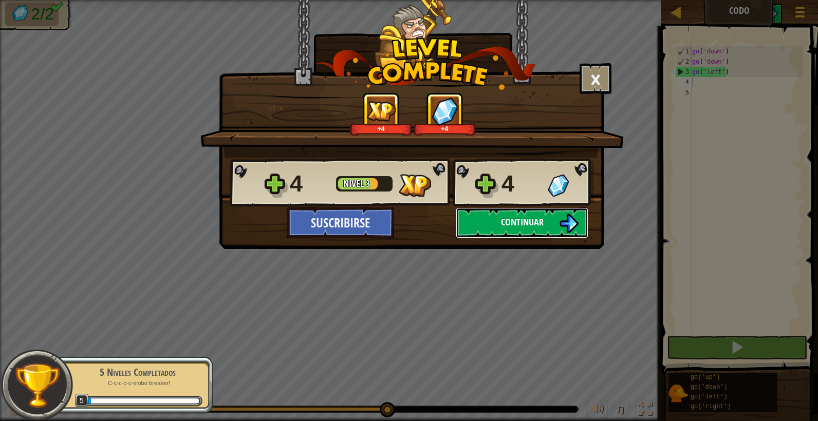
click at [519, 225] on span "Continuar" at bounding box center [522, 222] width 43 height 13
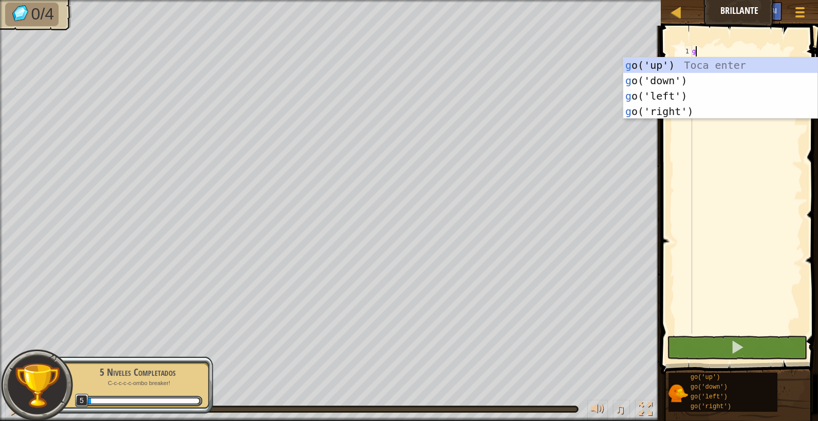
scroll to position [5, 0]
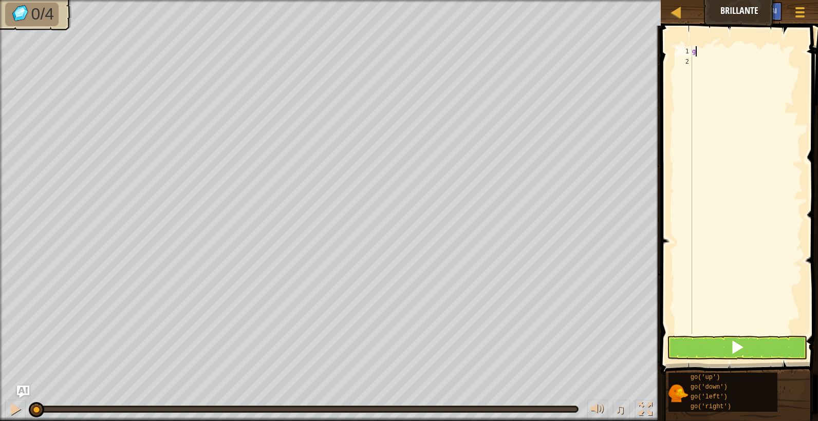
type textarea "go"
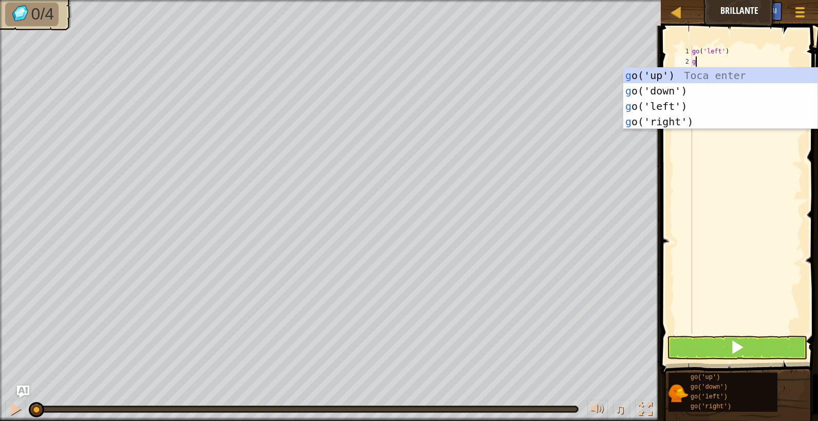
type textarea "go"
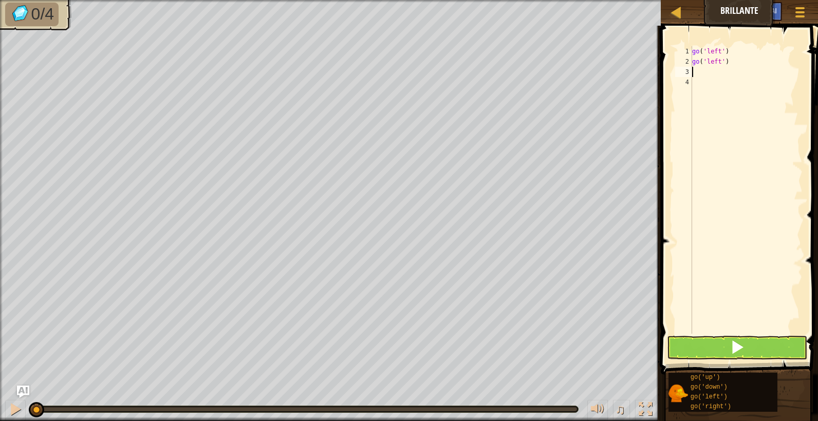
type textarea "go"
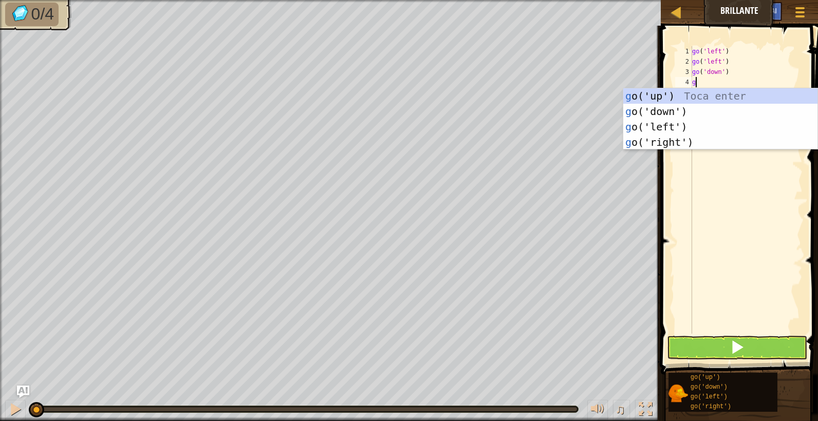
type textarea "go"
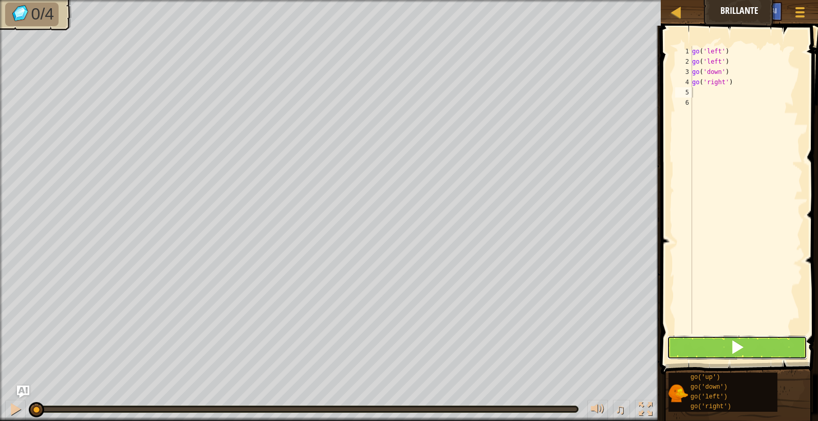
click at [717, 349] on button at bounding box center [737, 348] width 140 height 24
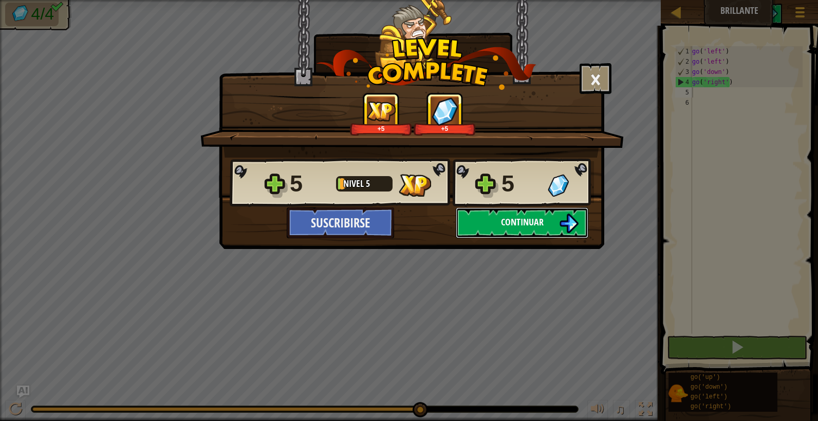
click at [526, 221] on span "Continuar" at bounding box center [522, 222] width 43 height 13
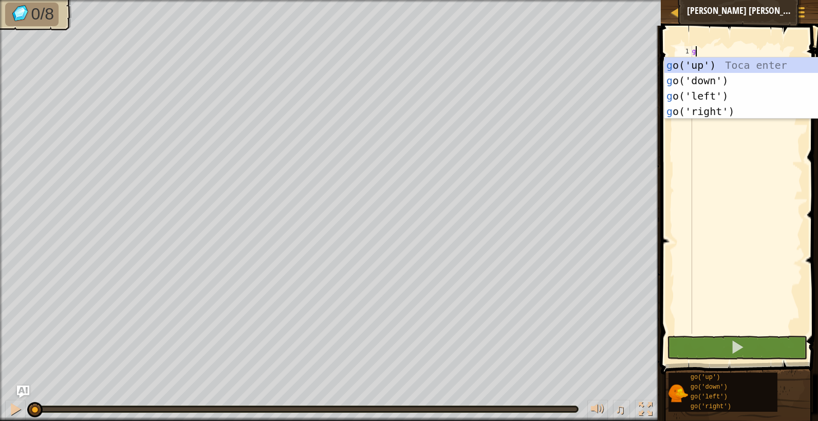
scroll to position [5, 0]
type textarea "go"
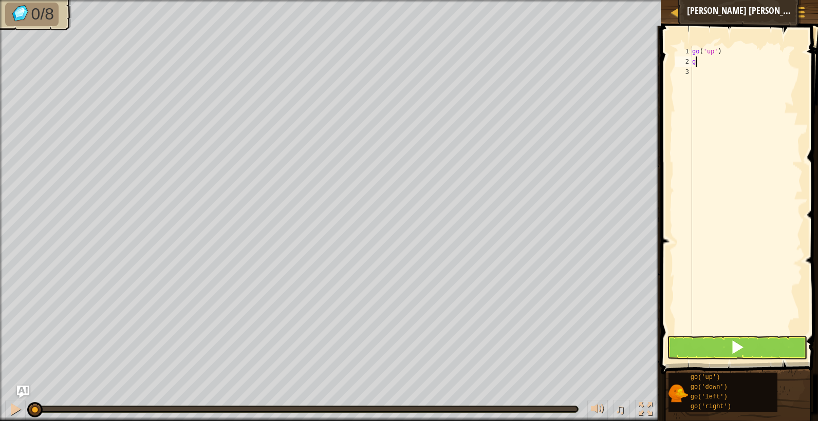
type textarea "go"
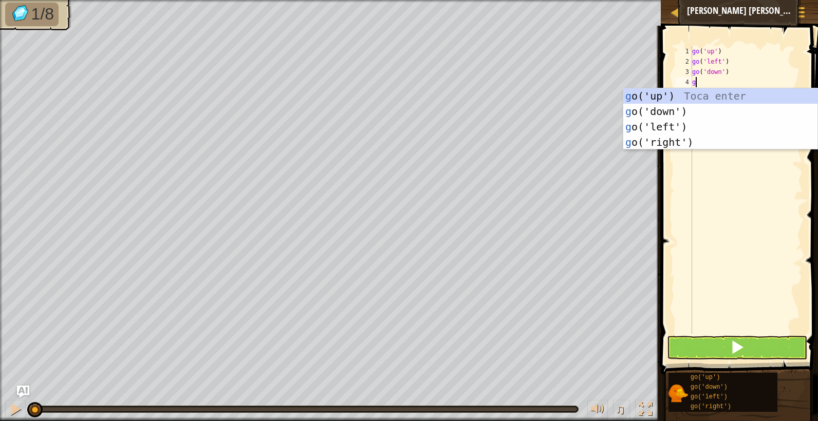
type textarea "go"
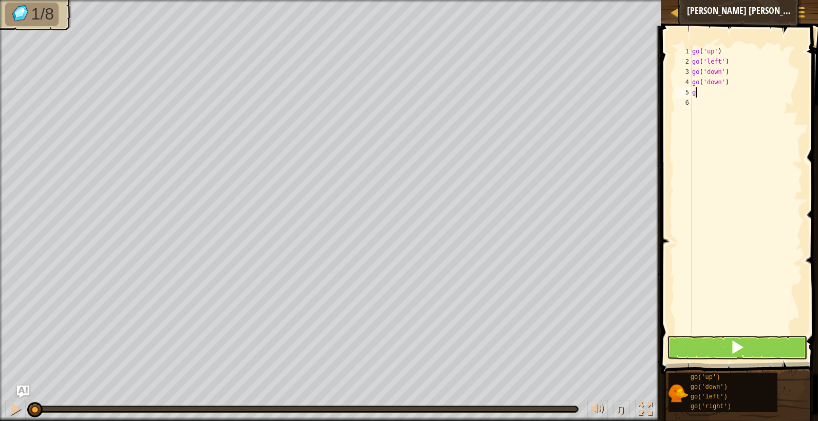
type textarea "go"
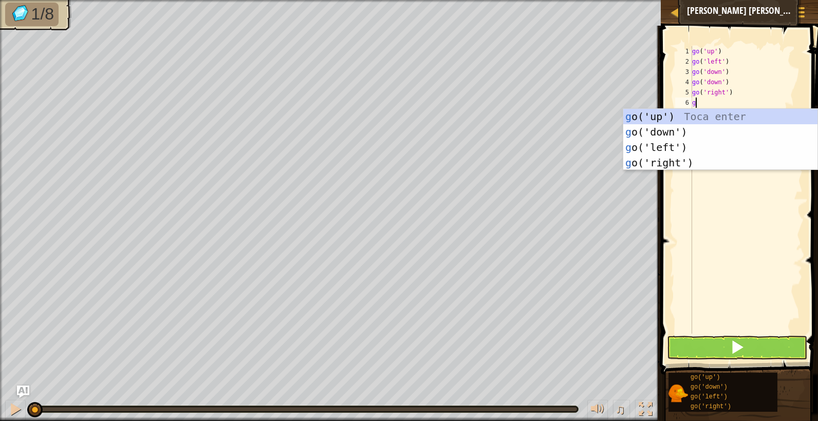
type textarea "go"
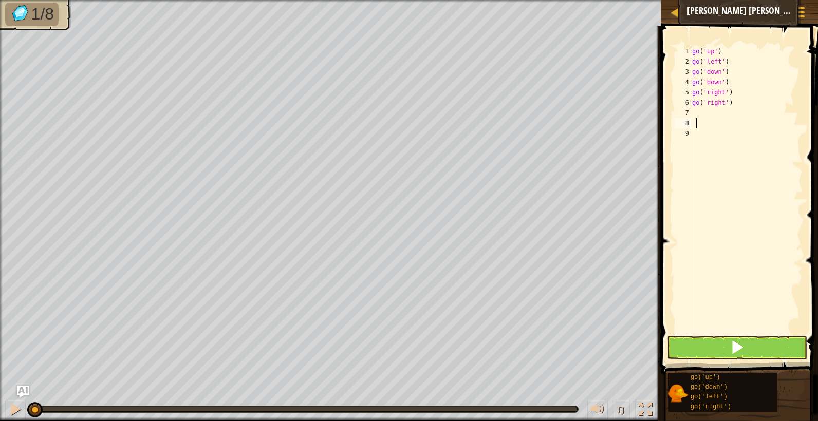
type textarea "g"
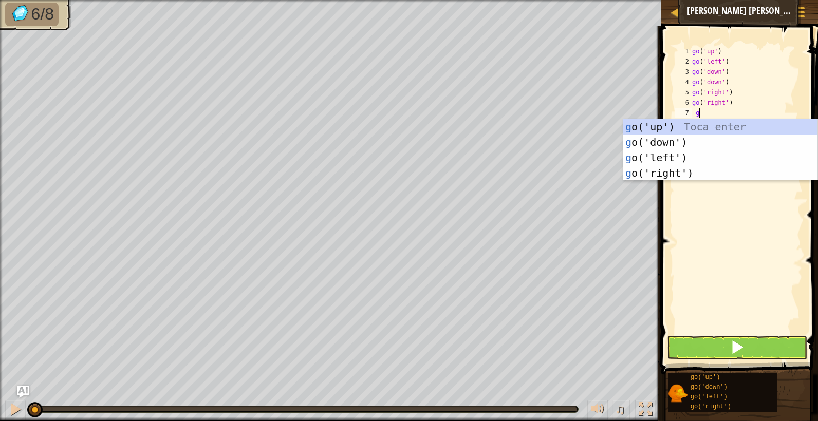
type textarea "go"
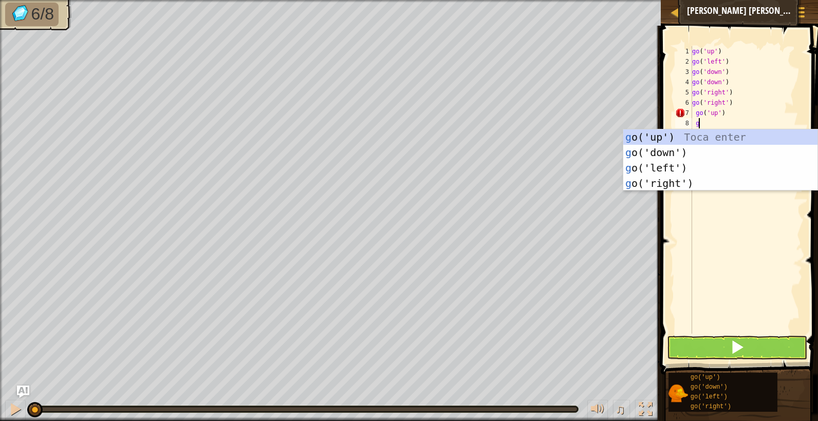
scroll to position [5, 1]
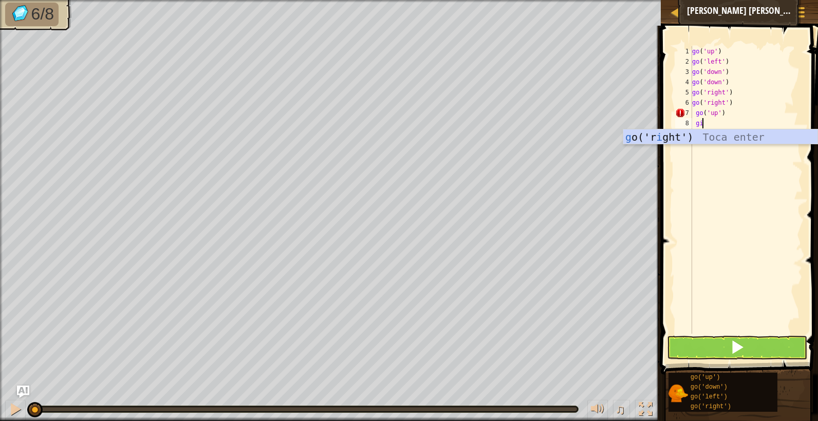
type textarea "g"
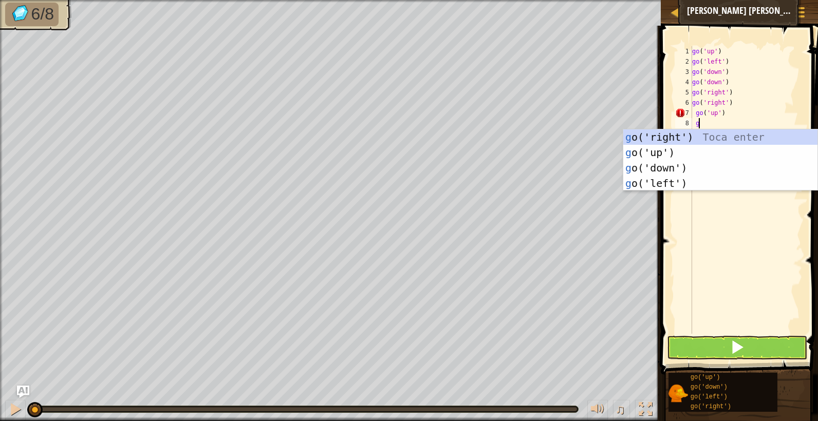
scroll to position [5, 0]
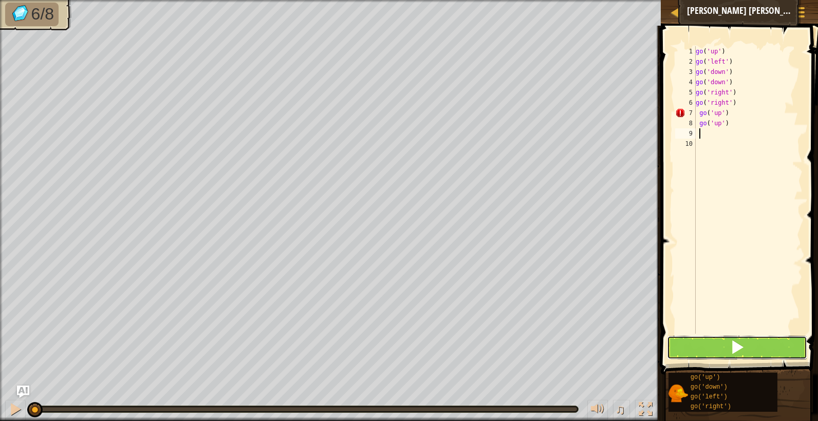
click at [733, 356] on button at bounding box center [737, 348] width 140 height 24
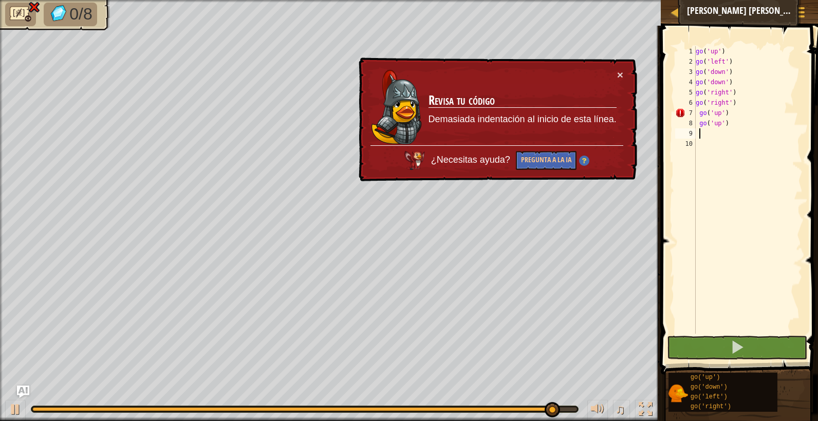
click at [727, 166] on div "go ( 'up' ) go ( 'left' ) go ( 'down' ) go ( 'down' ) go ( 'right' ) go ( 'righ…" at bounding box center [747, 200] width 109 height 308
click at [620, 75] on button "×" at bounding box center [620, 74] width 6 height 11
click at [705, 113] on div "go ( 'up' ) go ( 'left' ) go ( 'down' ) go ( 'down' ) go ( 'right' ) go ( 'righ…" at bounding box center [747, 200] width 109 height 308
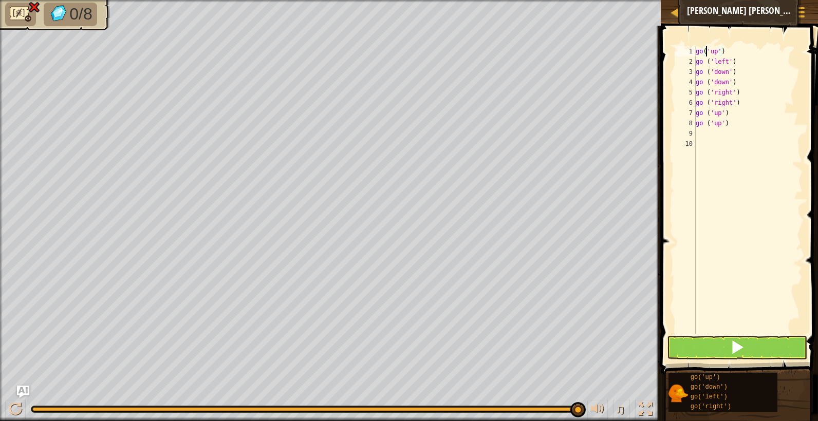
type textarea "go ('up')"
click at [712, 349] on button at bounding box center [737, 348] width 140 height 24
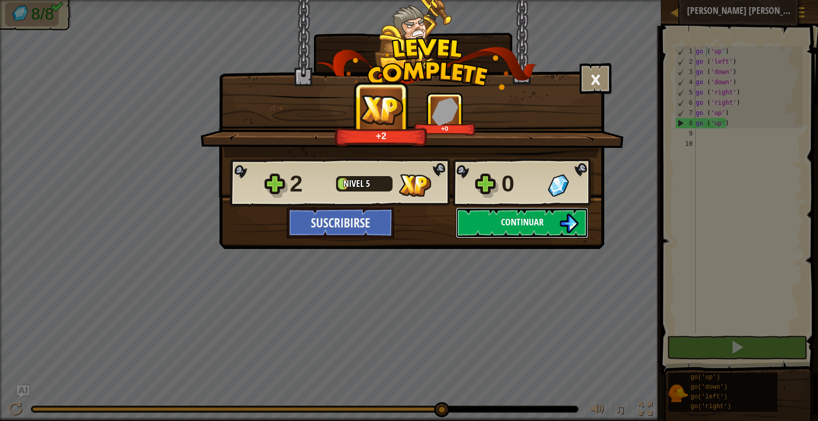
click at [501, 220] on span "Continuar" at bounding box center [522, 222] width 43 height 13
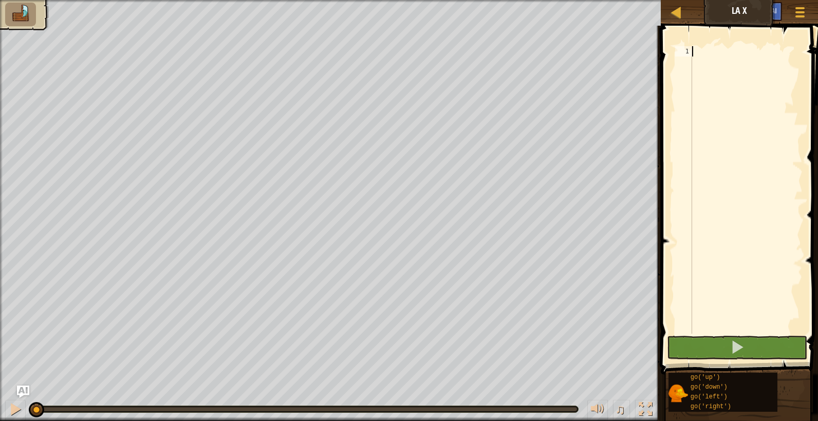
type textarea "g"
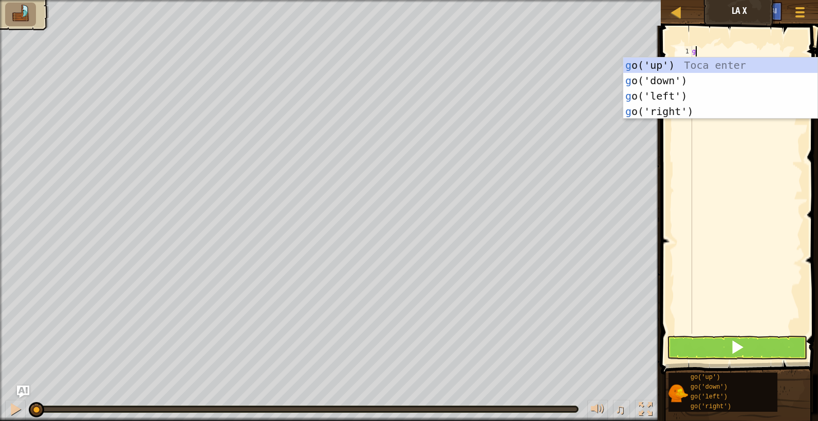
scroll to position [5, 0]
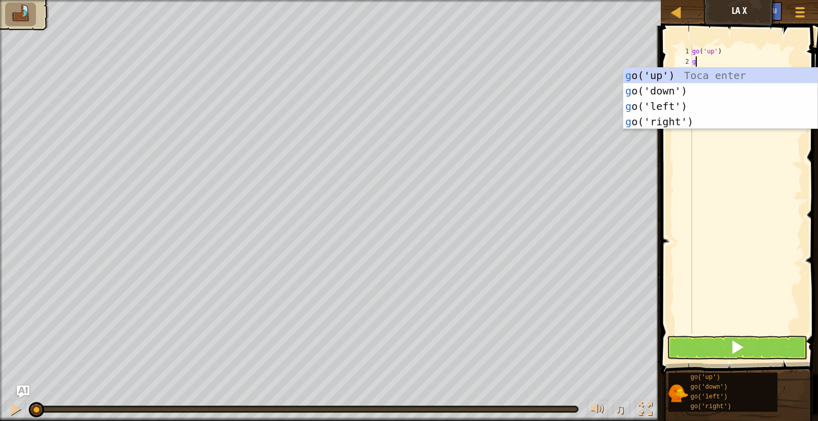
type textarea "go"
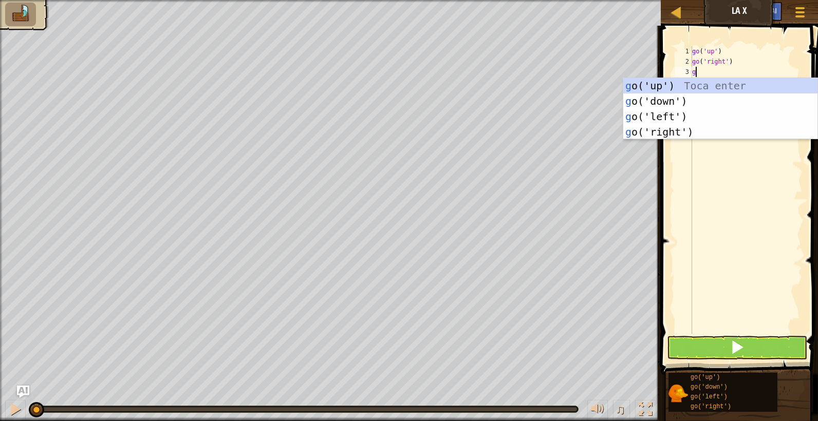
type textarea "go"
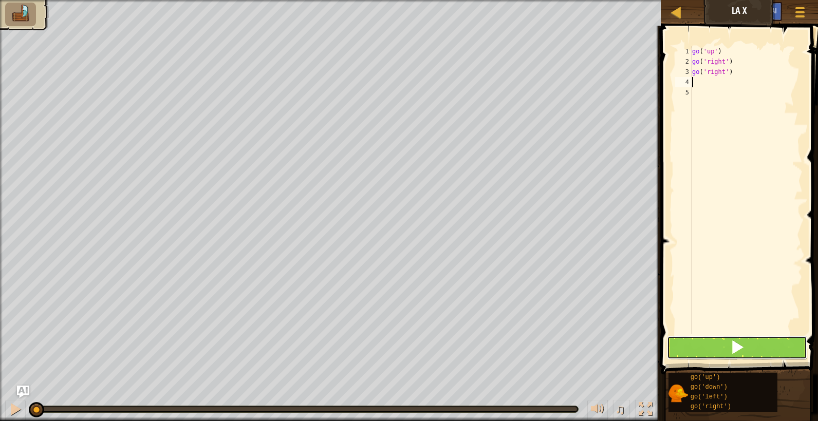
click at [719, 345] on button at bounding box center [737, 348] width 140 height 24
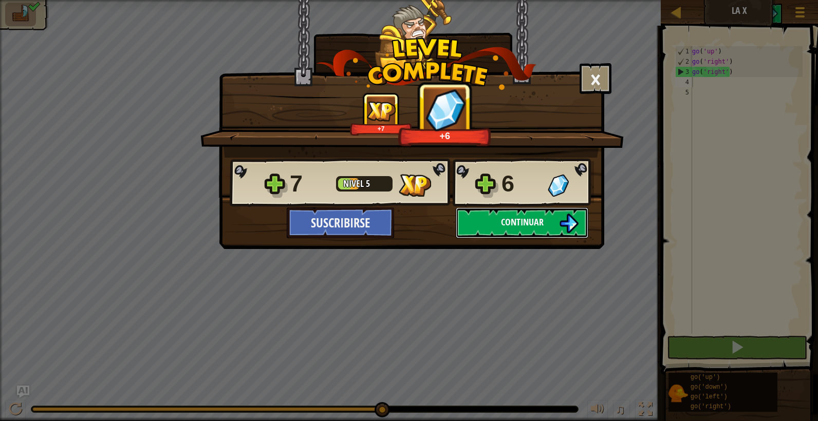
click at [495, 221] on button "Continuar" at bounding box center [522, 222] width 132 height 31
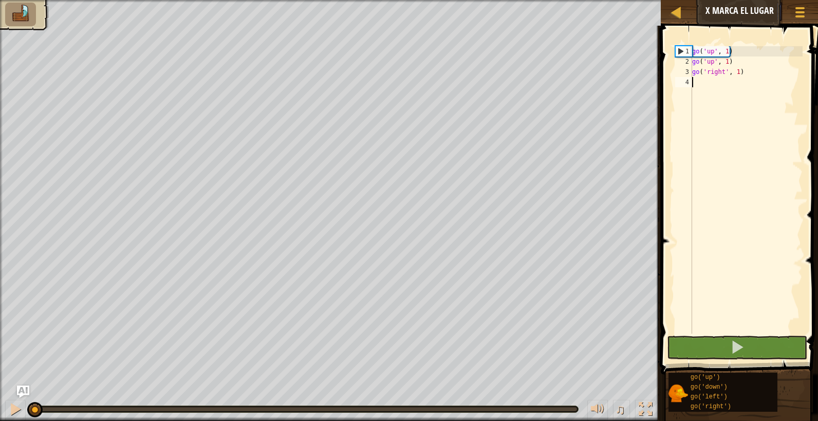
type textarea "go('right', 1)"
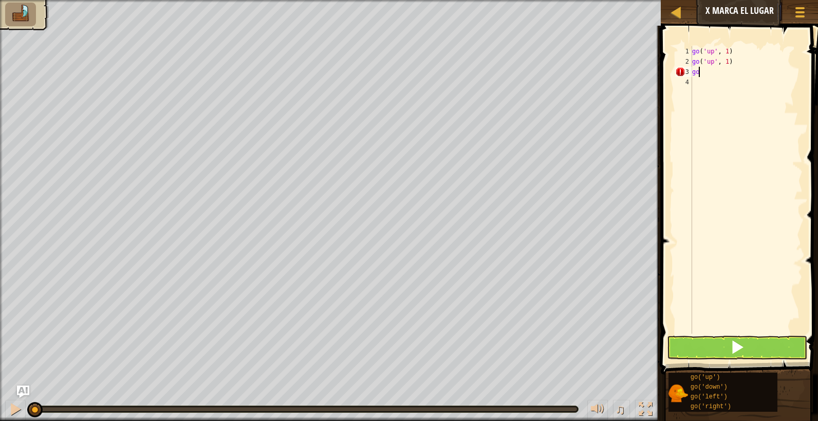
type textarea "g"
click at [705, 345] on button at bounding box center [737, 348] width 140 height 24
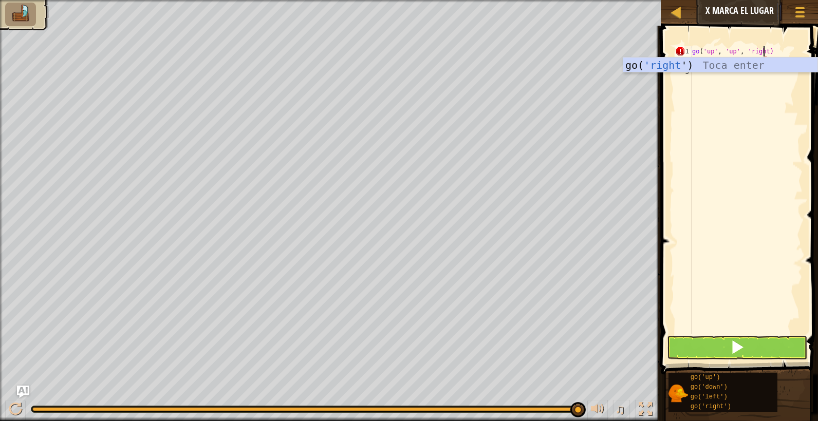
scroll to position [5, 6]
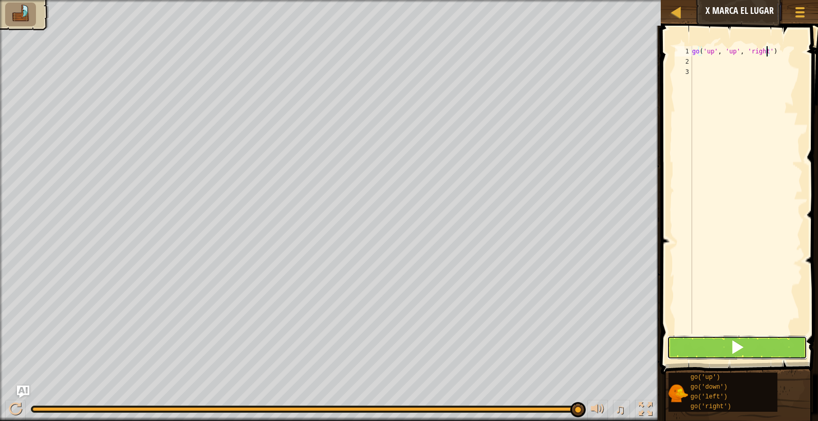
click at [710, 347] on button at bounding box center [737, 348] width 140 height 24
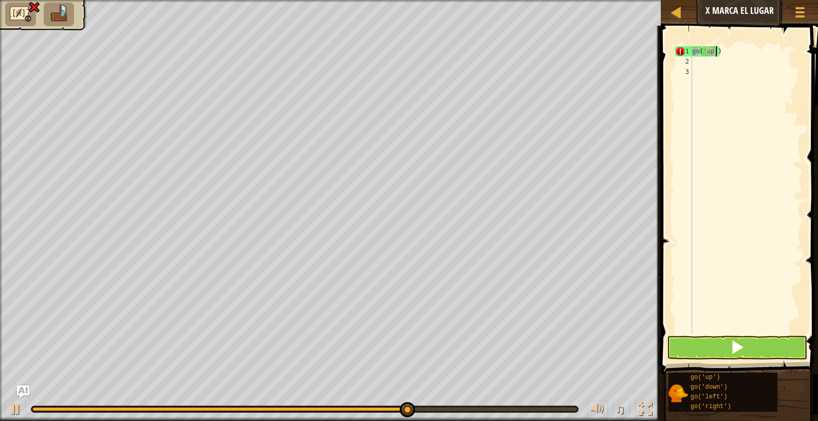
scroll to position [5, 2]
type textarea "go('up' 2)"
click at [701, 343] on button at bounding box center [737, 348] width 140 height 24
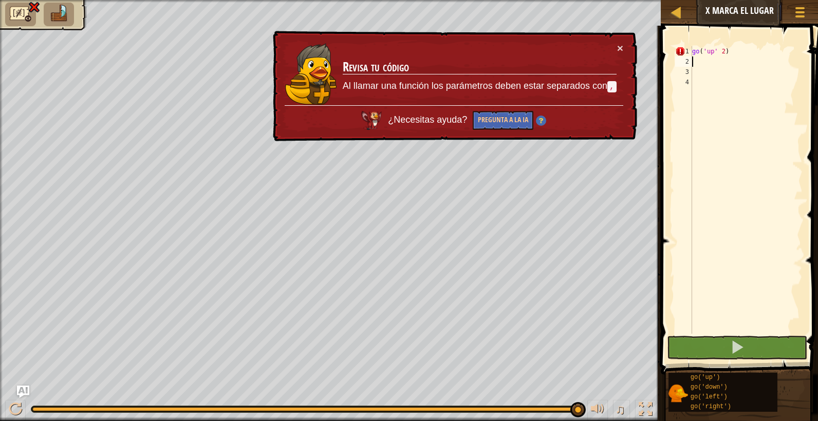
click at [729, 58] on div "go ( 'up' 2 )" at bounding box center [746, 200] width 112 height 308
click at [718, 52] on div "go ( 'up' 2 )" at bounding box center [746, 200] width 112 height 308
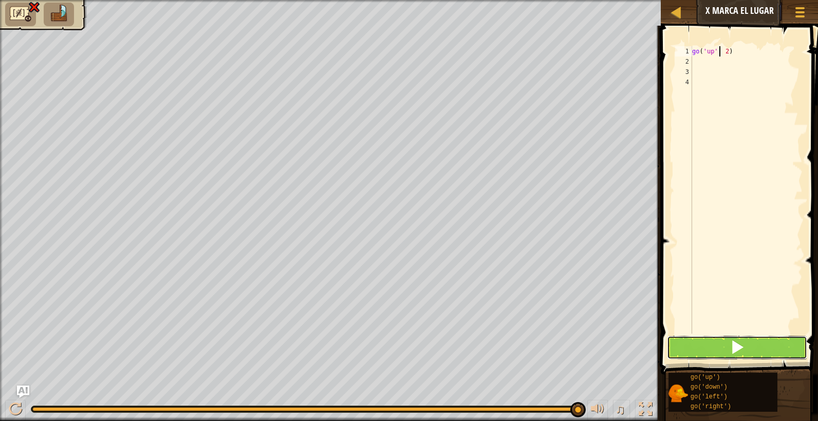
click at [728, 345] on button at bounding box center [737, 348] width 140 height 24
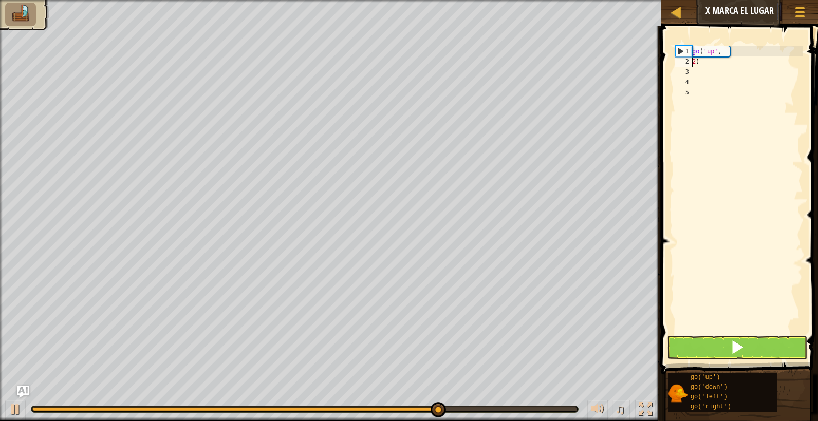
scroll to position [5, 0]
type textarea "go('up',2)"
type textarea "go('right',3)"
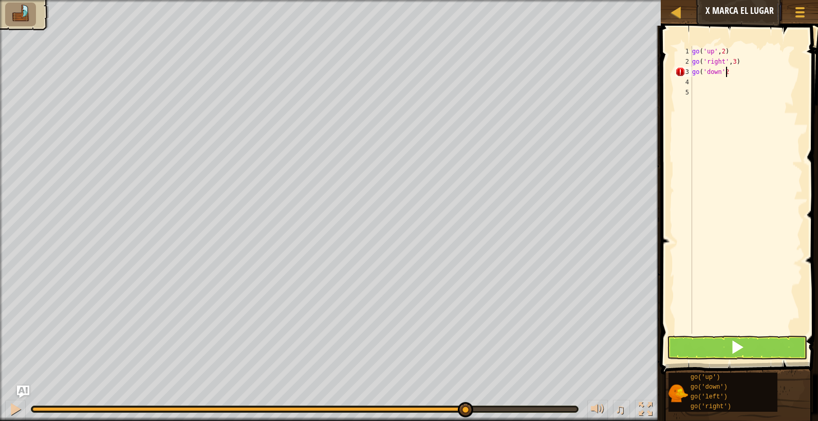
type textarea "go('down'2)"
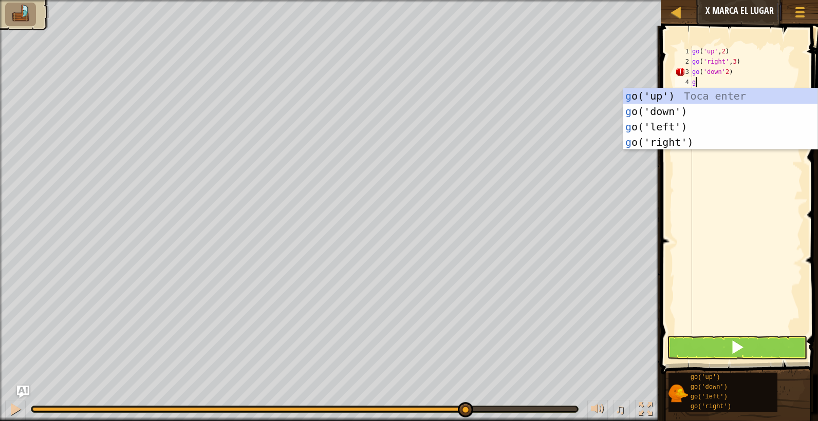
type textarea "go"
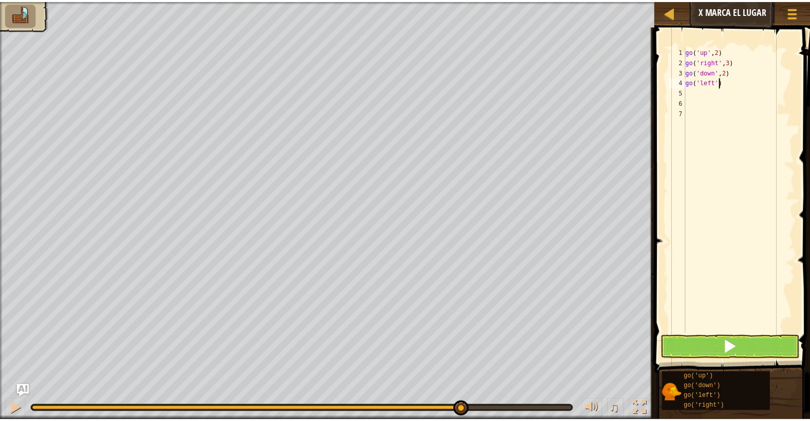
scroll to position [5, 3]
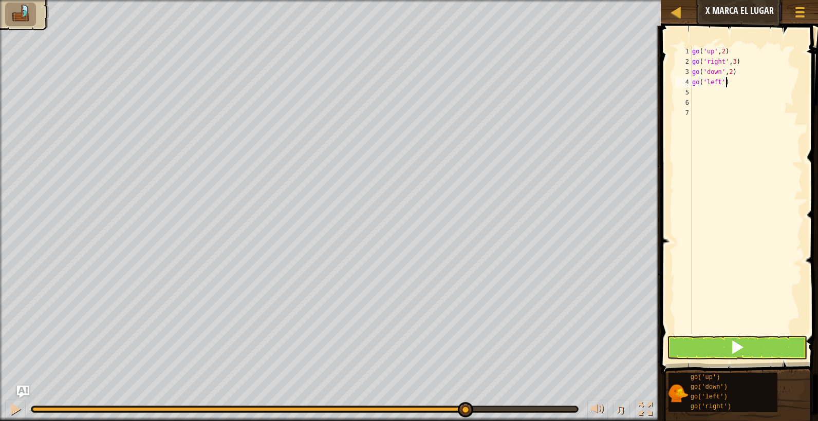
type textarea "go('left')"
click at [705, 348] on button at bounding box center [737, 348] width 140 height 24
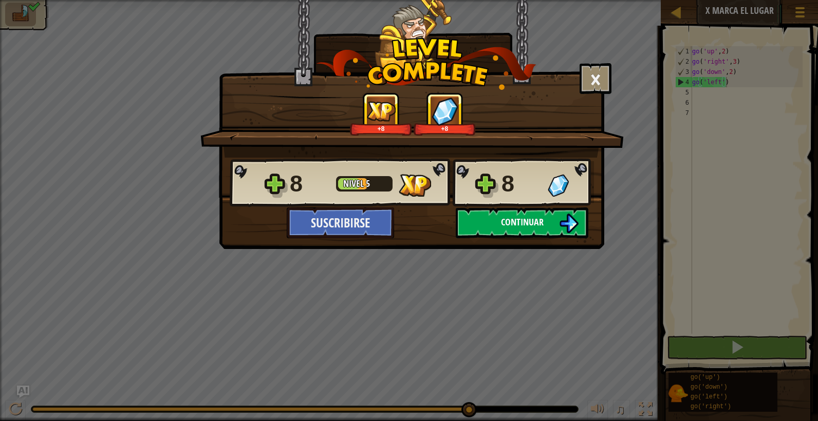
click at [525, 221] on span "Continuar" at bounding box center [522, 222] width 43 height 13
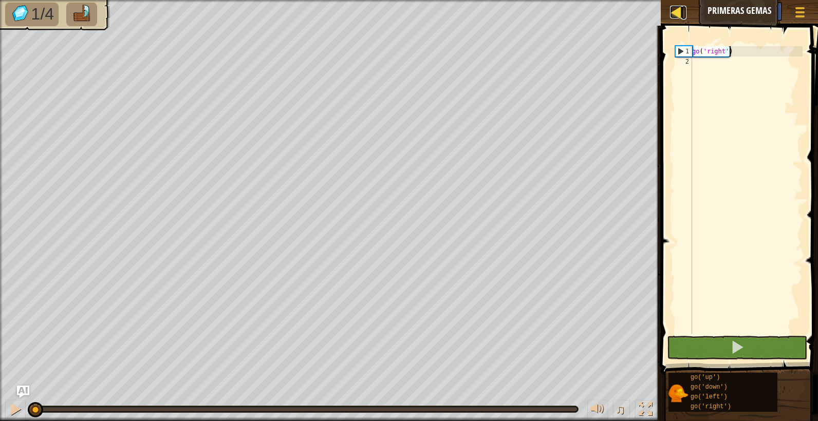
click at [675, 13] on div at bounding box center [676, 12] width 13 height 13
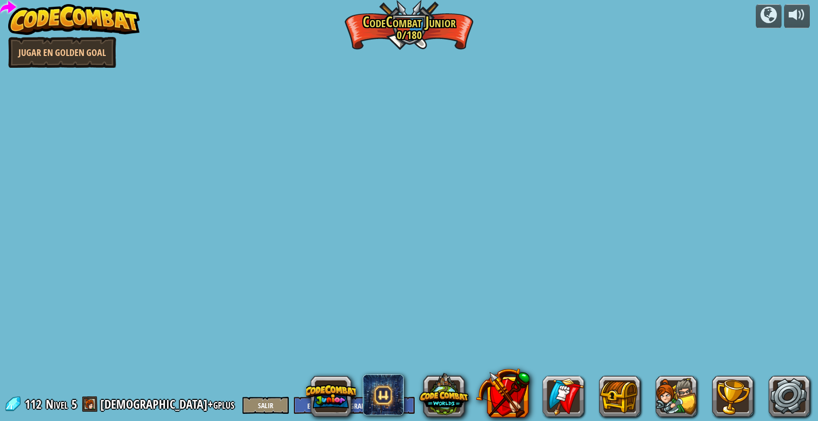
select select "es-419"
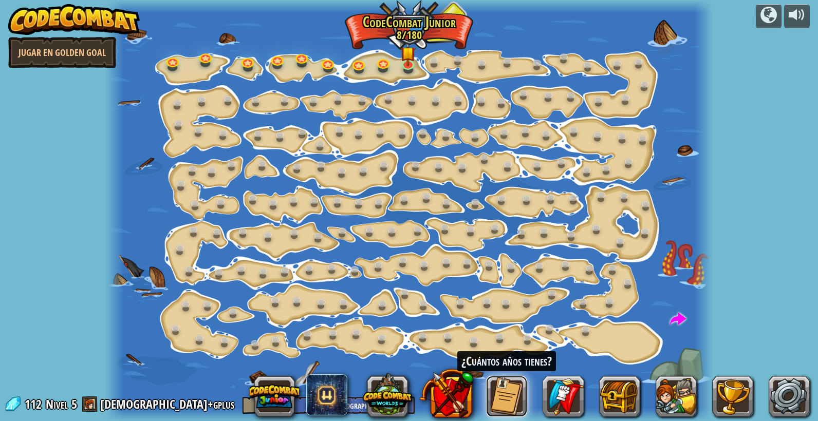
click at [513, 390] on button at bounding box center [506, 396] width 41 height 41
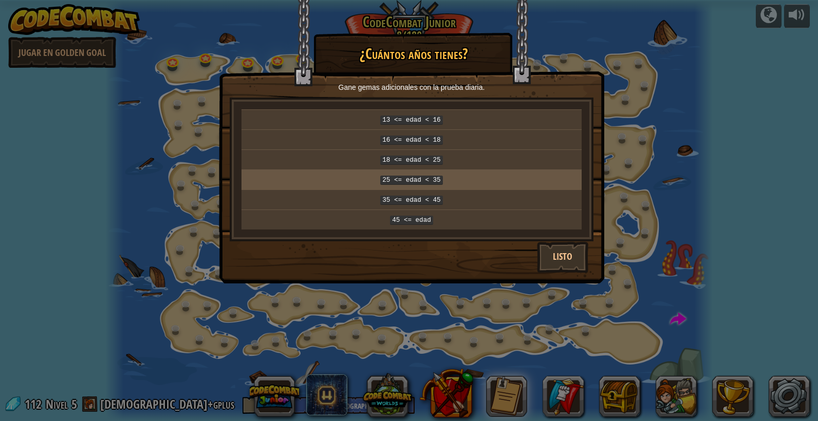
click at [446, 174] on p "25 <= edad < 35" at bounding box center [411, 179] width 332 height 11
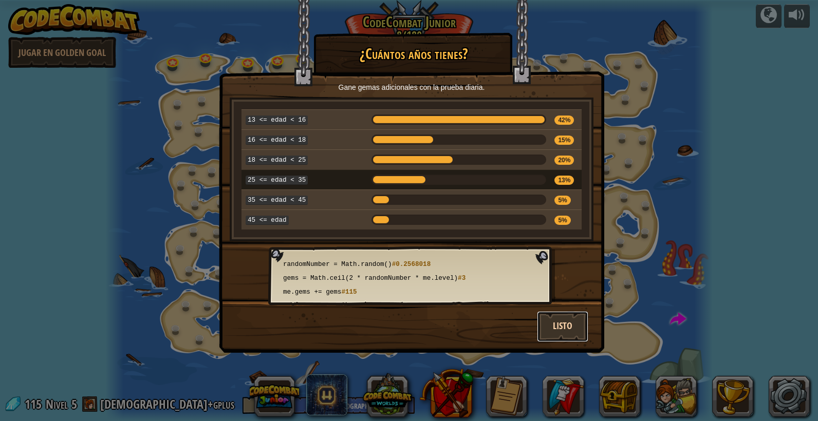
click at [565, 320] on button "Listo" at bounding box center [562, 326] width 51 height 31
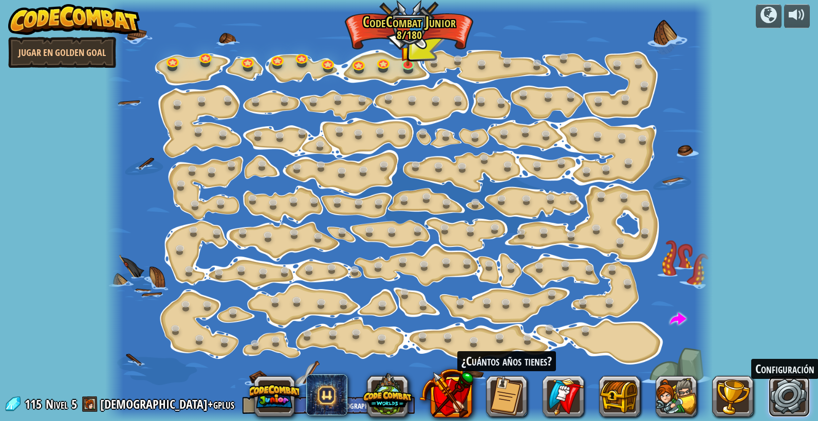
click at [794, 386] on link at bounding box center [788, 396] width 41 height 41
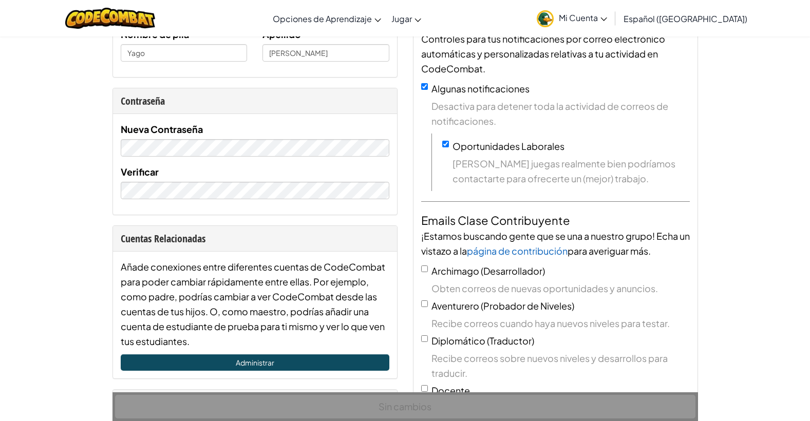
scroll to position [154, 0]
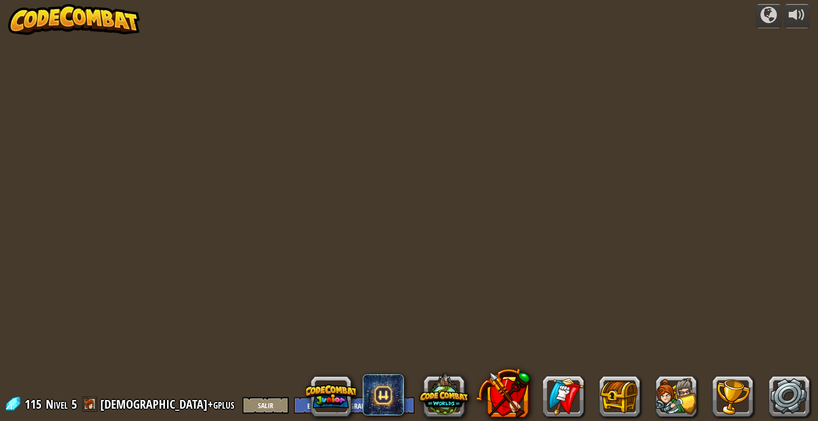
select select "es-419"
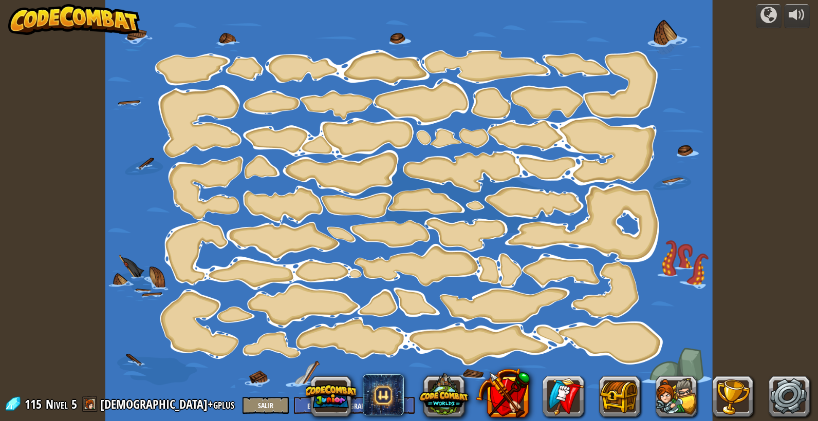
select select "es-419"
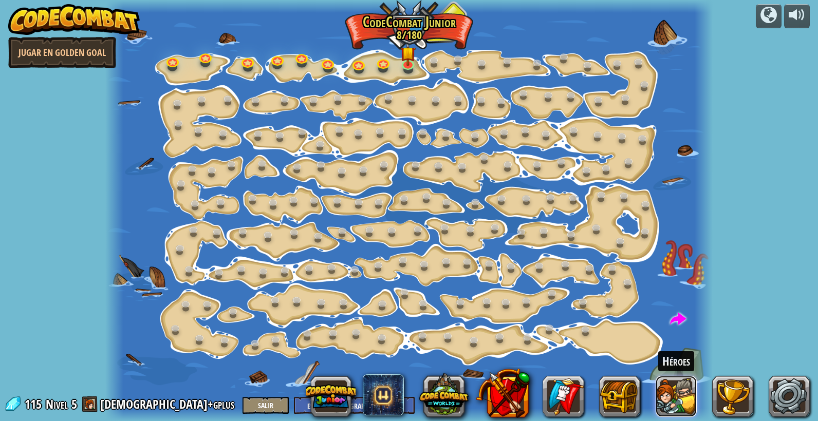
click at [673, 389] on button at bounding box center [675, 396] width 41 height 41
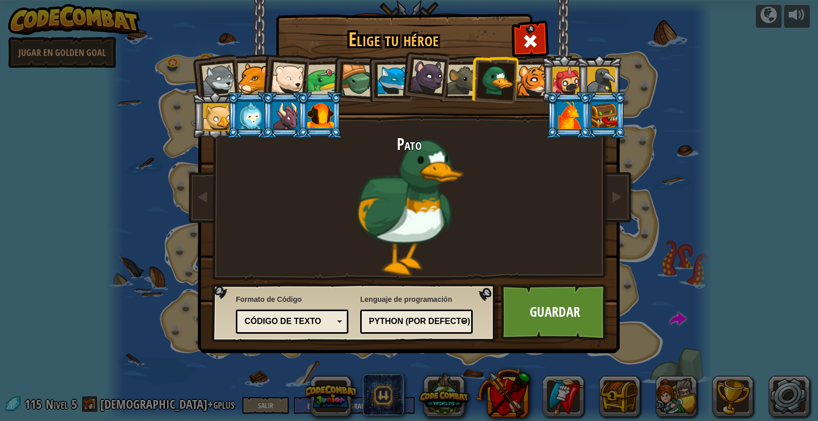
click at [668, 320] on div "Elige tu héroe 115 Wolf Pup Cougar Polar Bear Cub Frog Tortuga Blue Fox Panteri…" at bounding box center [409, 210] width 818 height 421
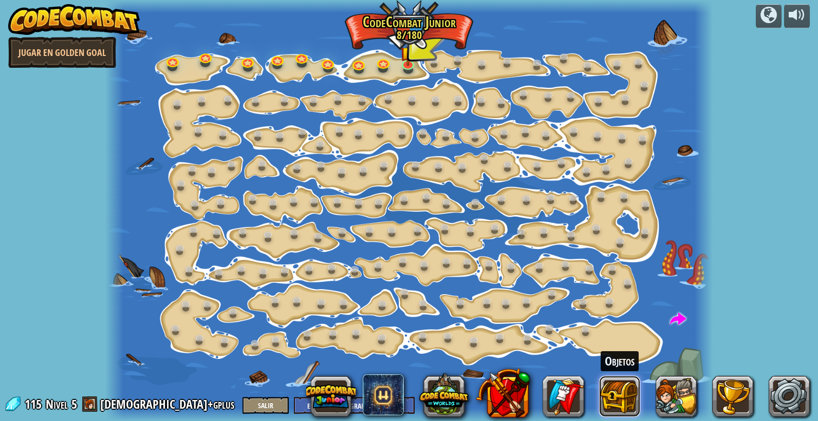
click at [622, 394] on button at bounding box center [619, 396] width 41 height 41
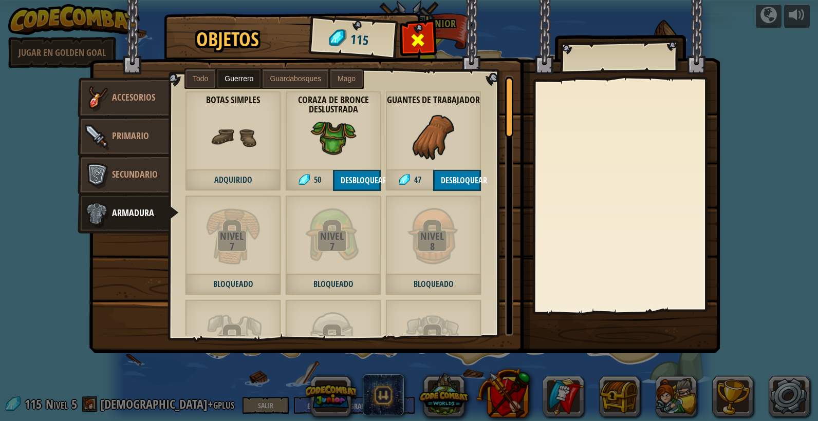
click at [429, 42] on div at bounding box center [418, 43] width 32 height 32
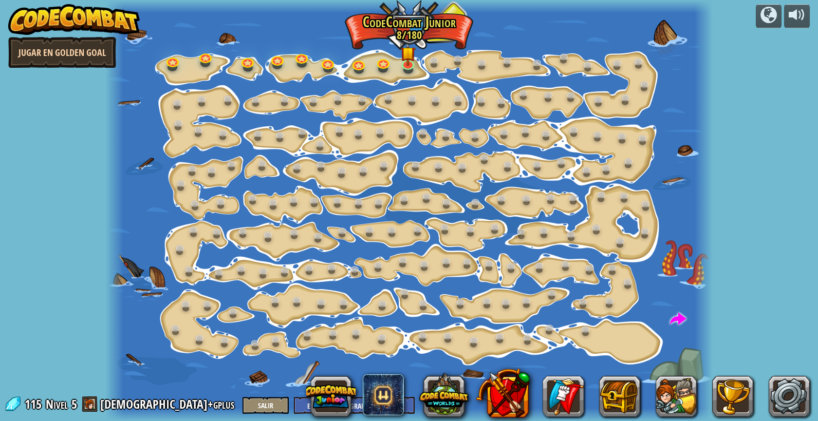
click at [57, 52] on link "Jugar en Golden Goal" at bounding box center [62, 52] width 108 height 31
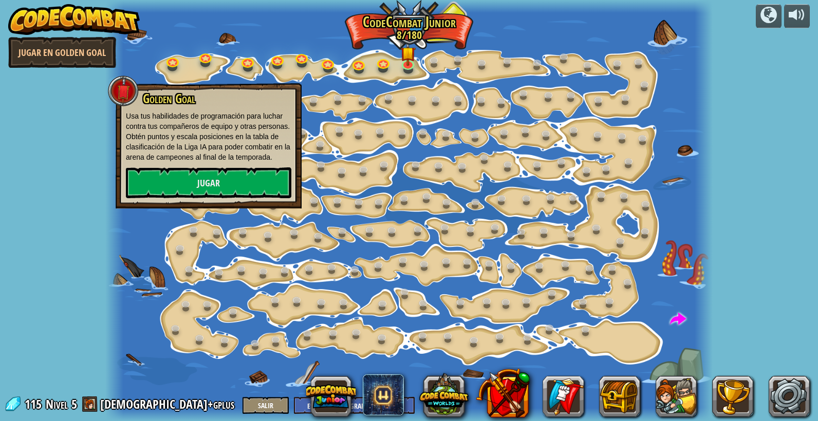
click at [350, 149] on div at bounding box center [408, 210] width 607 height 421
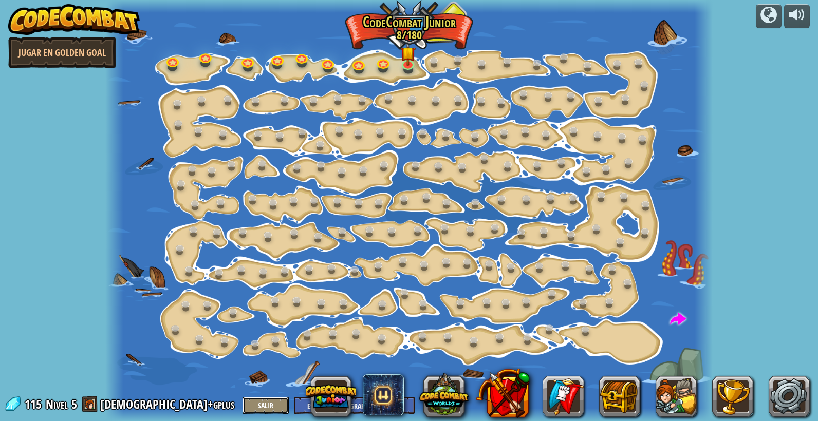
click at [242, 403] on button "Salir" at bounding box center [265, 405] width 46 height 17
